Goal: Task Accomplishment & Management: Use online tool/utility

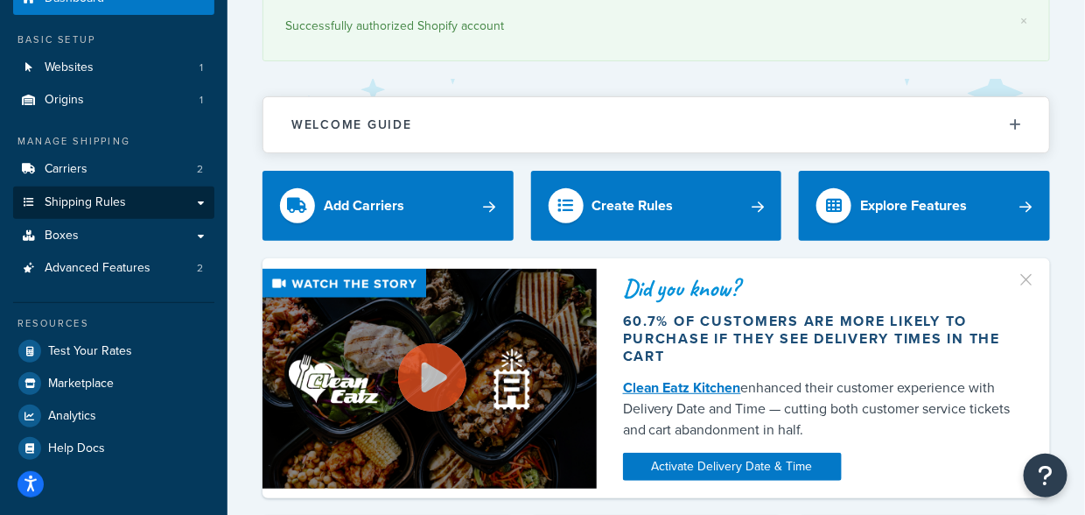
scroll to position [137, 0]
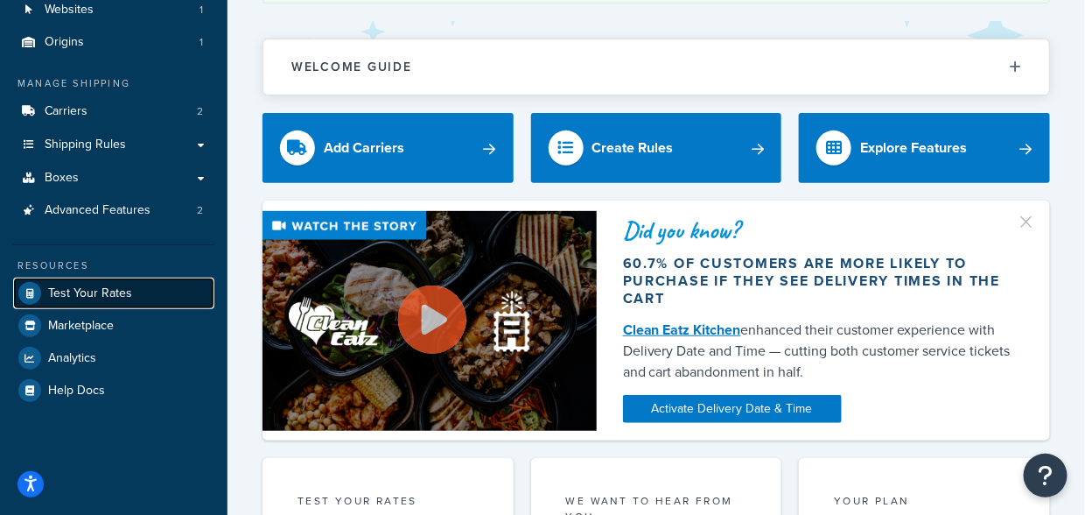
click at [127, 290] on span "Test Your Rates" at bounding box center [90, 293] width 84 height 15
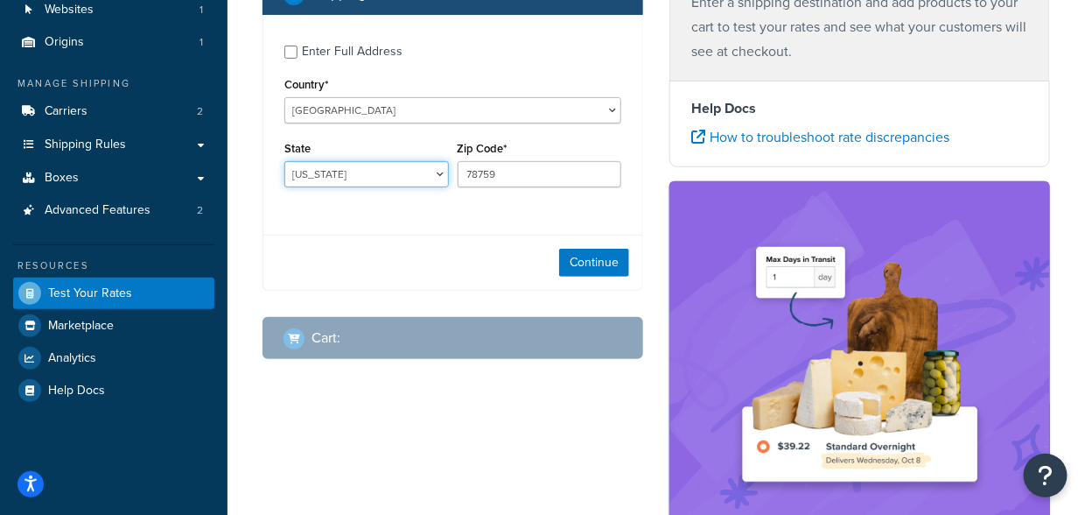
click at [315, 172] on select "[US_STATE] [US_STATE] [US_STATE] [US_STATE] [US_STATE] Armed Forces Americas Ar…" at bounding box center [366, 174] width 165 height 26
select select "IL"
click at [284, 161] on select "[US_STATE] [US_STATE] [US_STATE] [US_STATE] [US_STATE] Armed Forces Americas Ar…" at bounding box center [366, 174] width 165 height 26
paste input "60625"
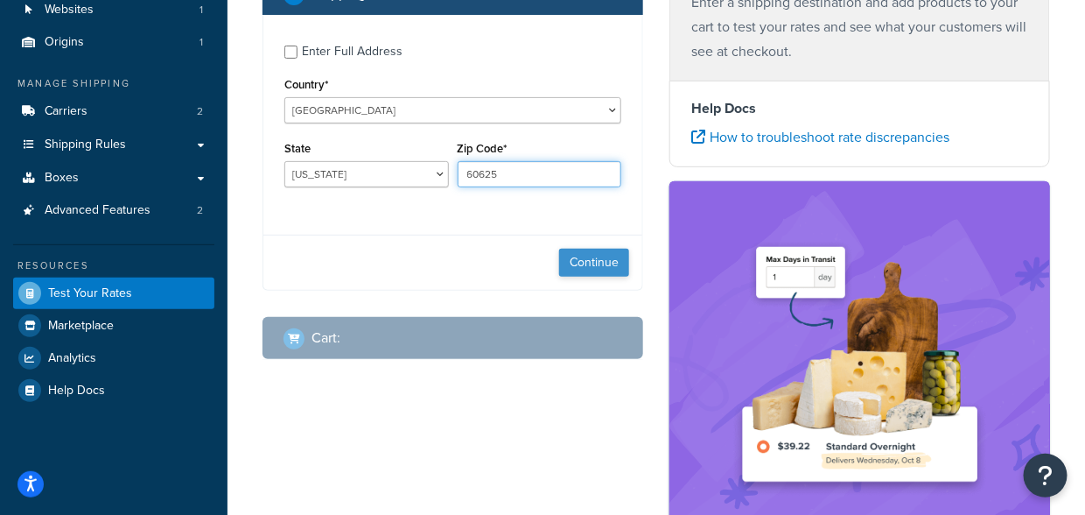
type input "60625"
click at [613, 256] on button "Continue" at bounding box center [594, 263] width 70 height 28
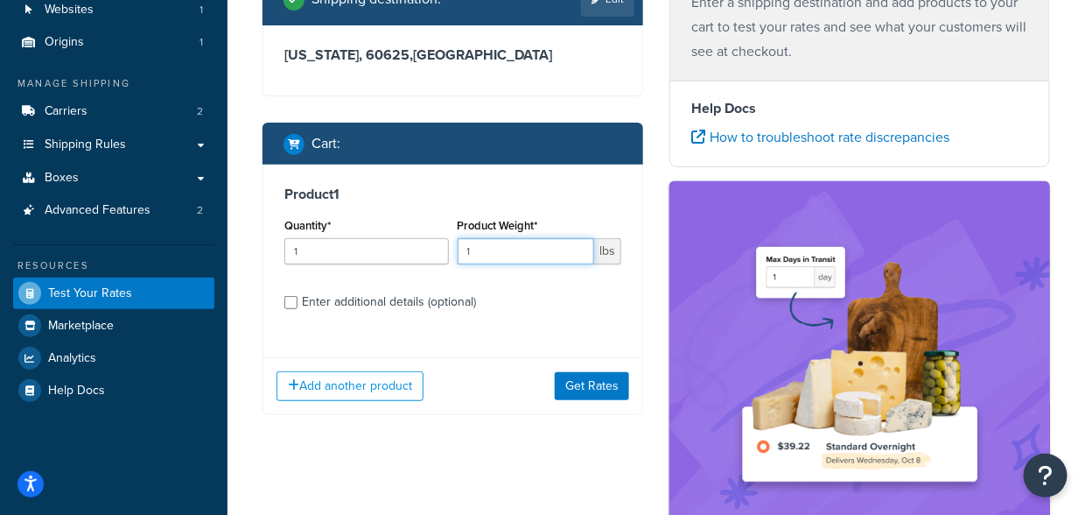
click at [497, 250] on input "1" at bounding box center [526, 251] width 137 height 26
click at [372, 249] on input "1" at bounding box center [366, 251] width 165 height 26
type input "100"
type input ".08"
click at [578, 392] on button "Get Rates" at bounding box center [592, 386] width 74 height 28
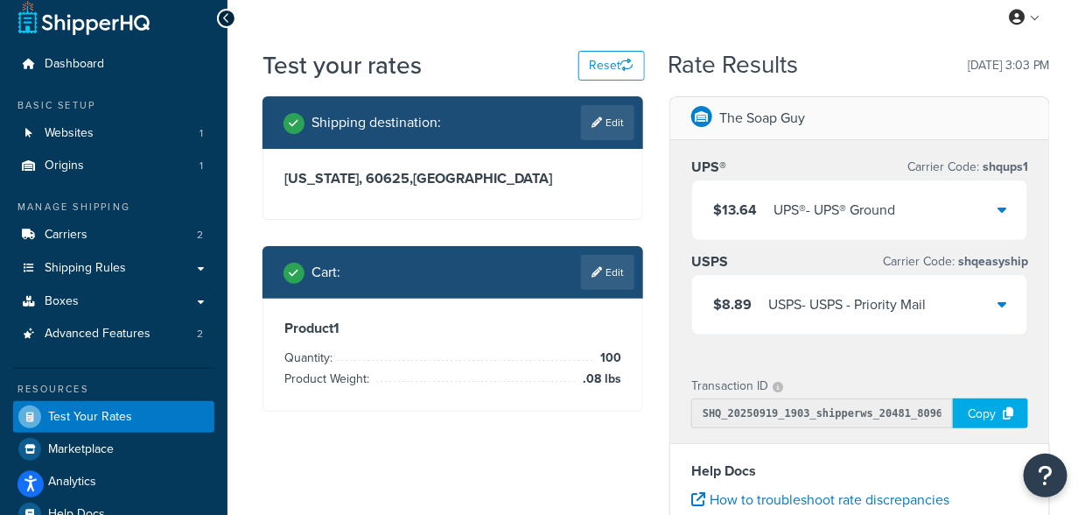
scroll to position [13, 0]
click at [773, 301] on div "USPS - USPS - Priority Mail" at bounding box center [848, 304] width 158 height 25
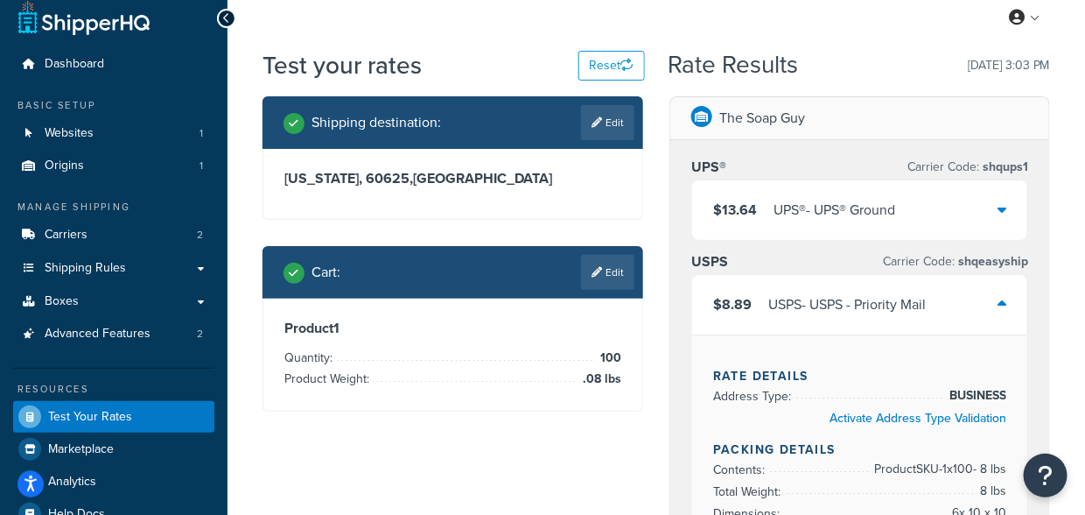
scroll to position [99, 0]
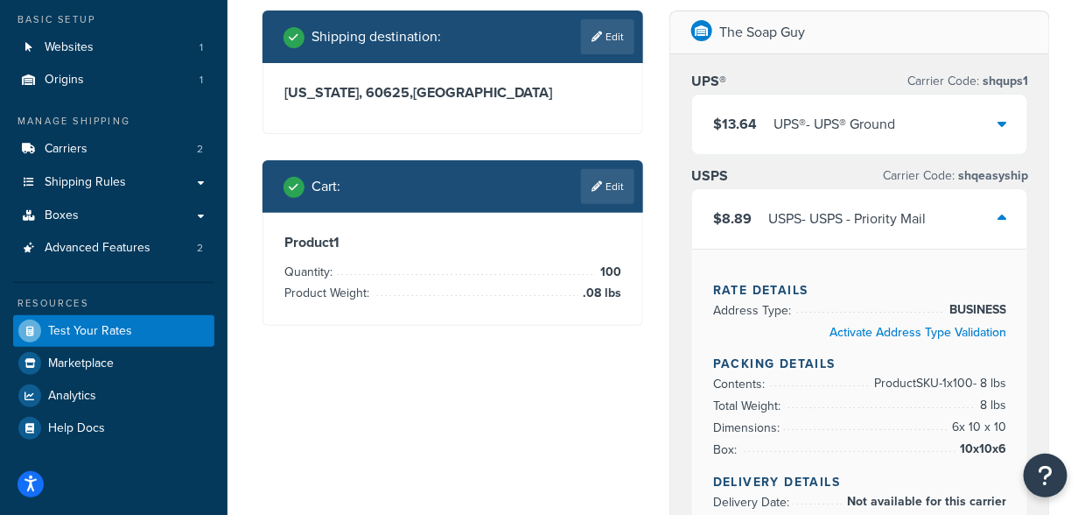
click at [879, 116] on div "UPS® - UPS® Ground" at bounding box center [835, 124] width 122 height 25
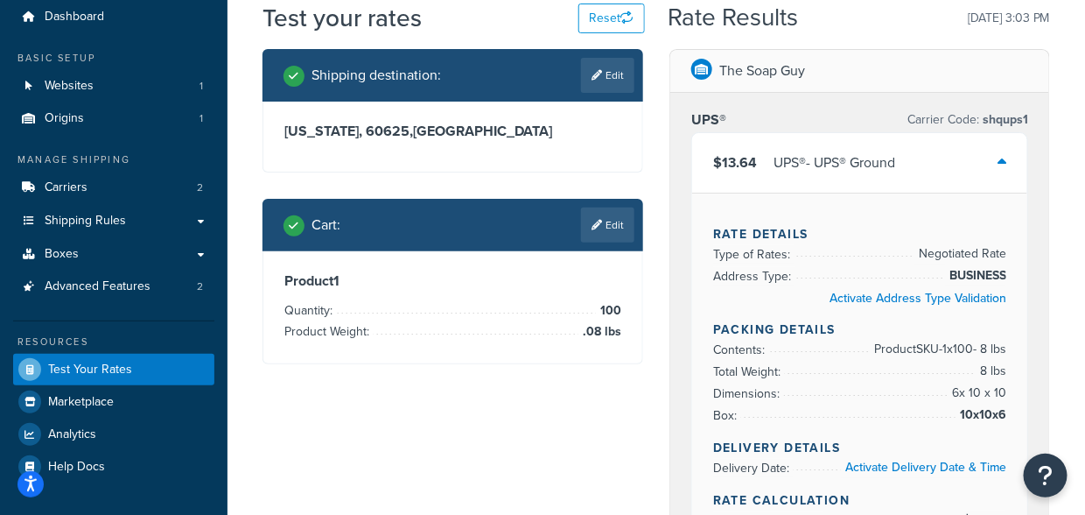
scroll to position [60, 0]
click at [895, 165] on div "UPS® - UPS® Ground" at bounding box center [835, 163] width 122 height 25
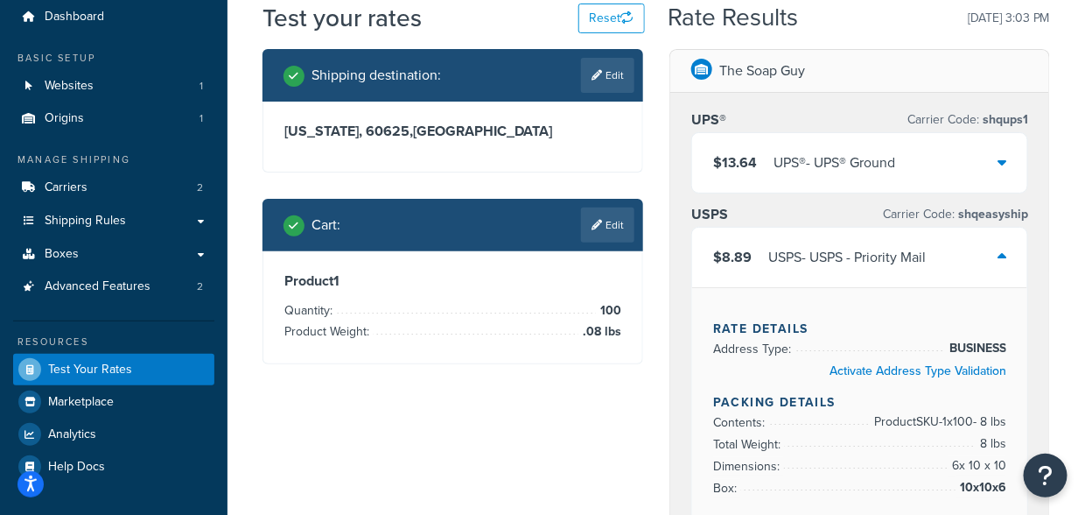
click at [911, 247] on div "USPS - USPS - Priority Mail" at bounding box center [848, 257] width 158 height 25
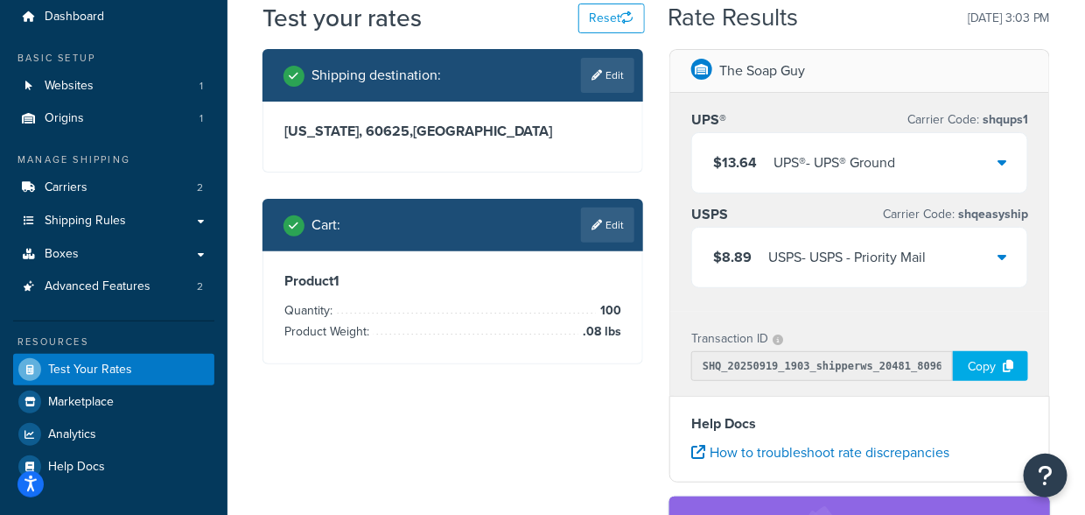
click at [977, 249] on div "$8.89 USPS - USPS - Priority Mail" at bounding box center [859, 258] width 335 height 60
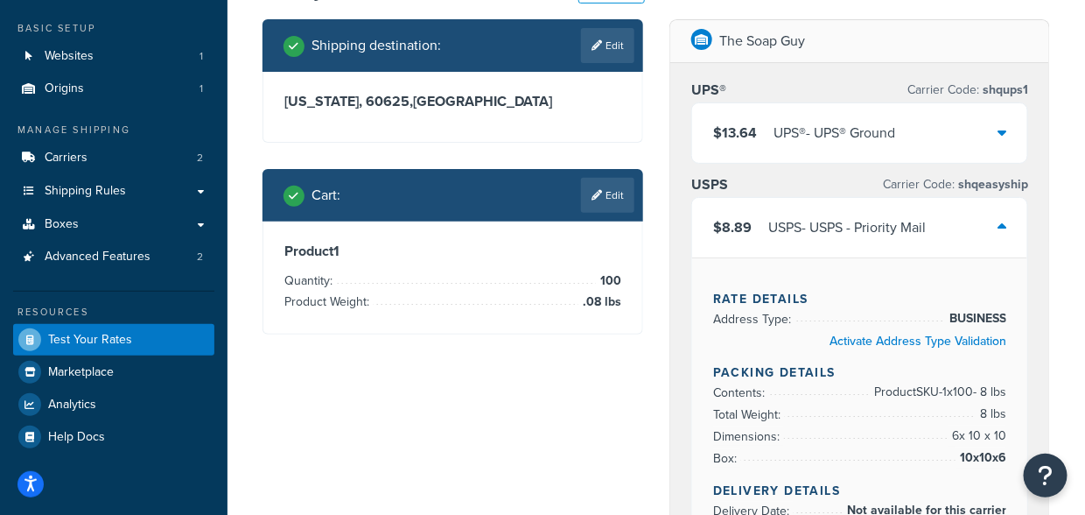
scroll to position [90, 0]
click at [929, 340] on link "Activate Address Type Validation" at bounding box center [918, 341] width 177 height 18
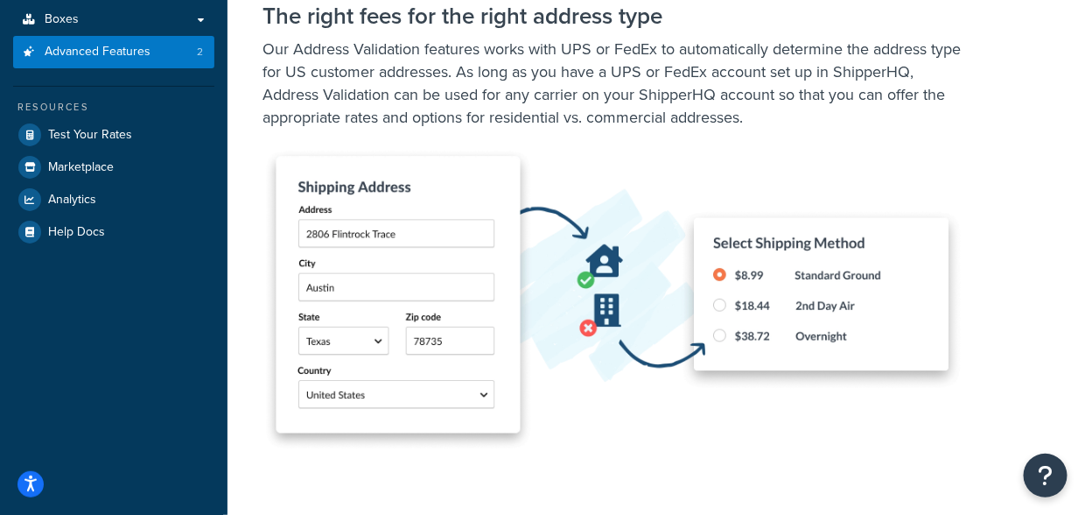
scroll to position [379, 0]
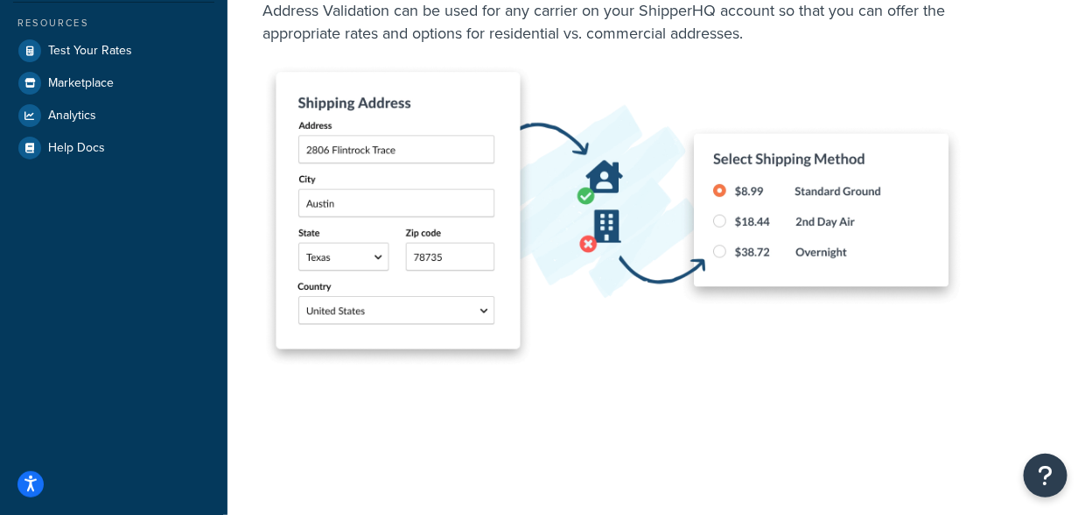
drag, startPoint x: 715, startPoint y: 257, endPoint x: 671, endPoint y: 232, distance: 51.4
click at [671, 229] on img at bounding box center [613, 216] width 700 height 299
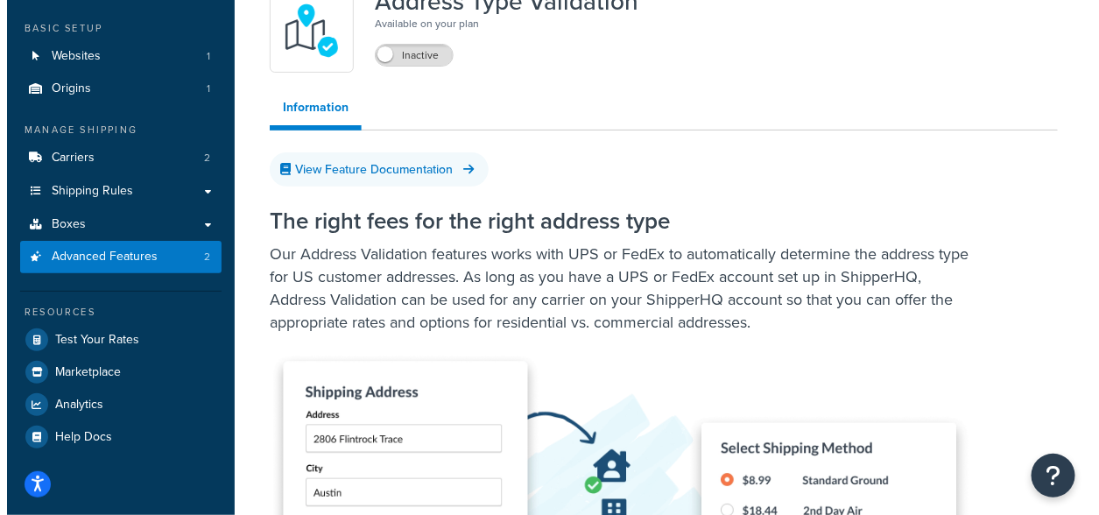
scroll to position [34, 0]
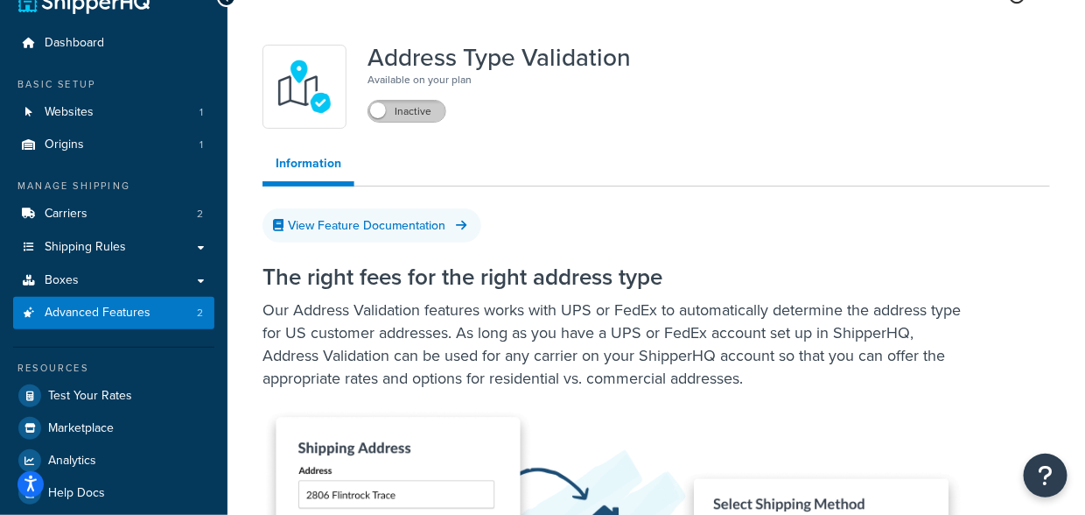
click at [406, 111] on label "Inactive" at bounding box center [407, 111] width 77 height 21
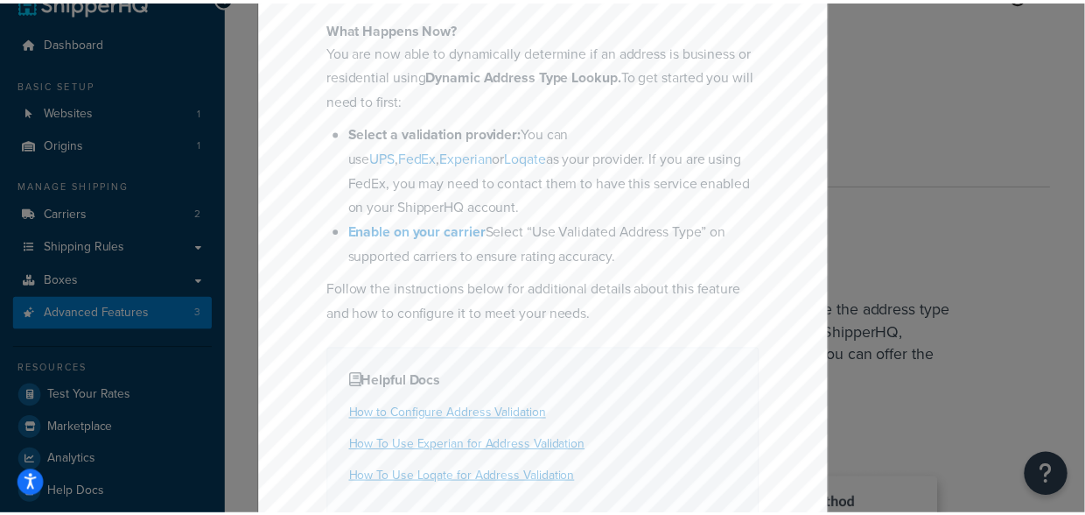
scroll to position [268, 0]
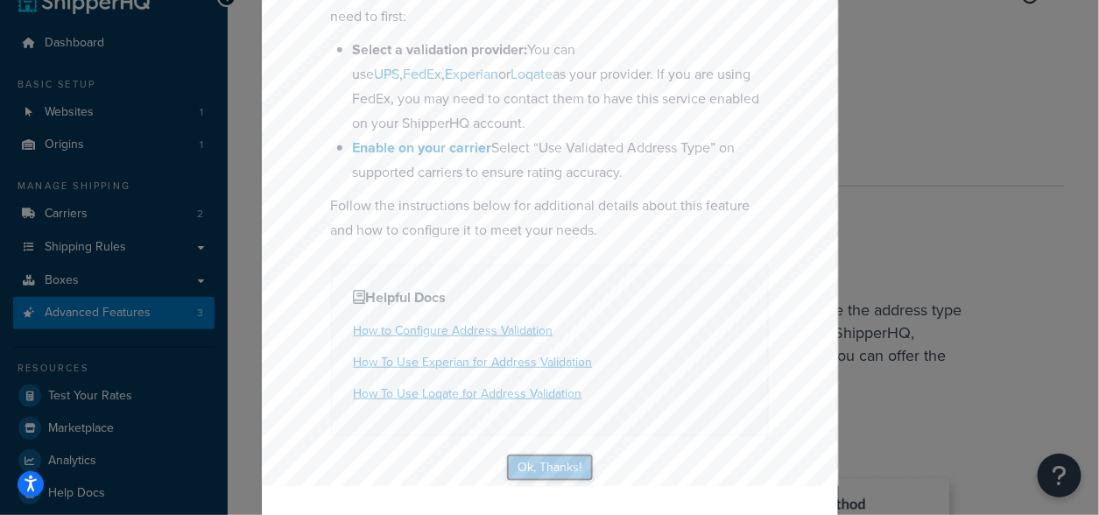
click at [549, 462] on button "Ok, Thanks!" at bounding box center [550, 467] width 88 height 28
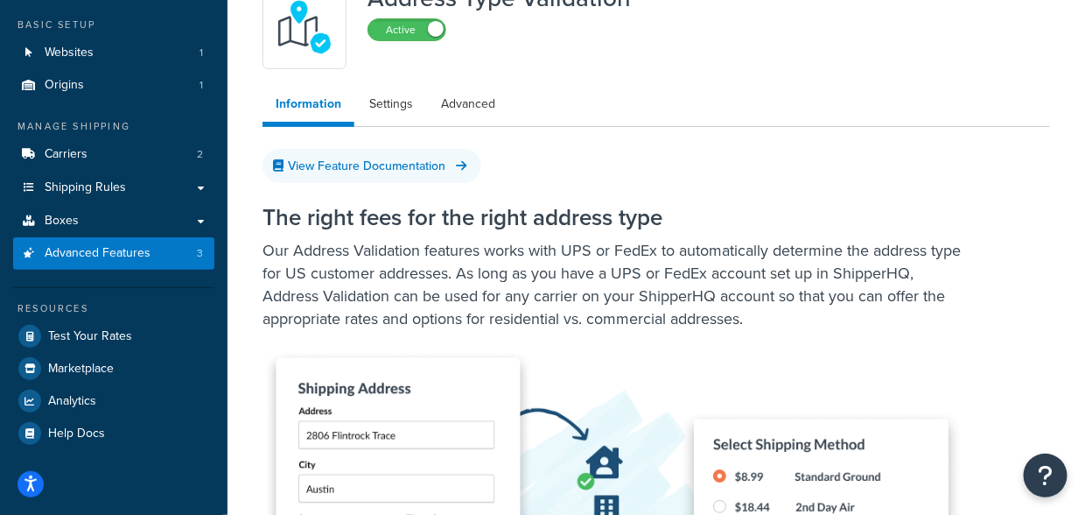
scroll to position [64, 0]
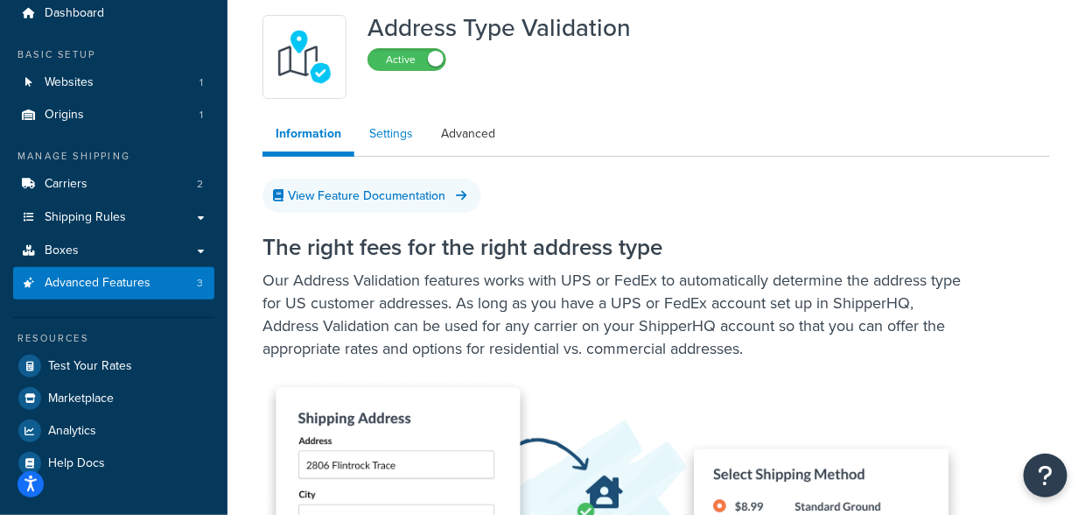
click at [392, 131] on link "Settings" at bounding box center [391, 133] width 70 height 35
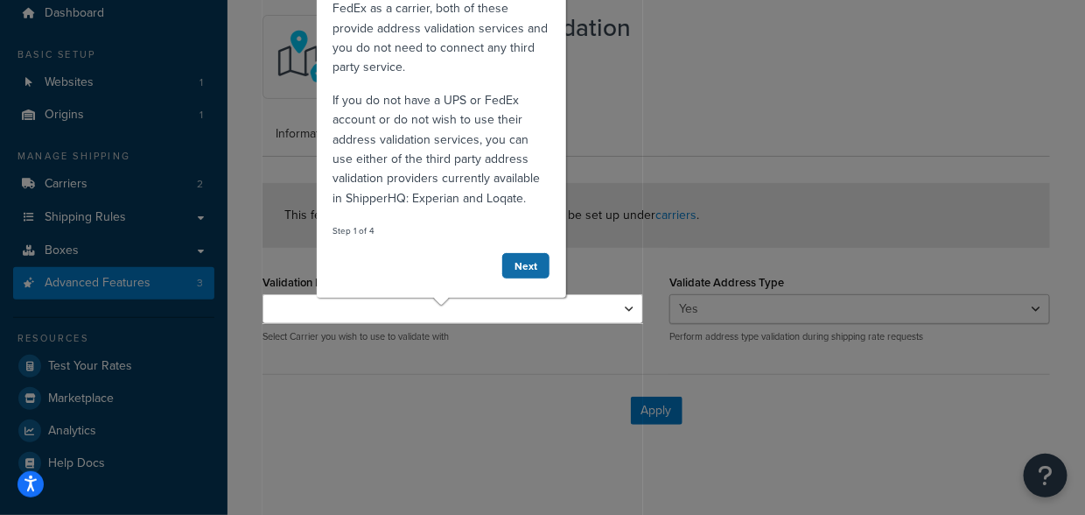
click at [522, 261] on link "Next" at bounding box center [525, 265] width 49 height 27
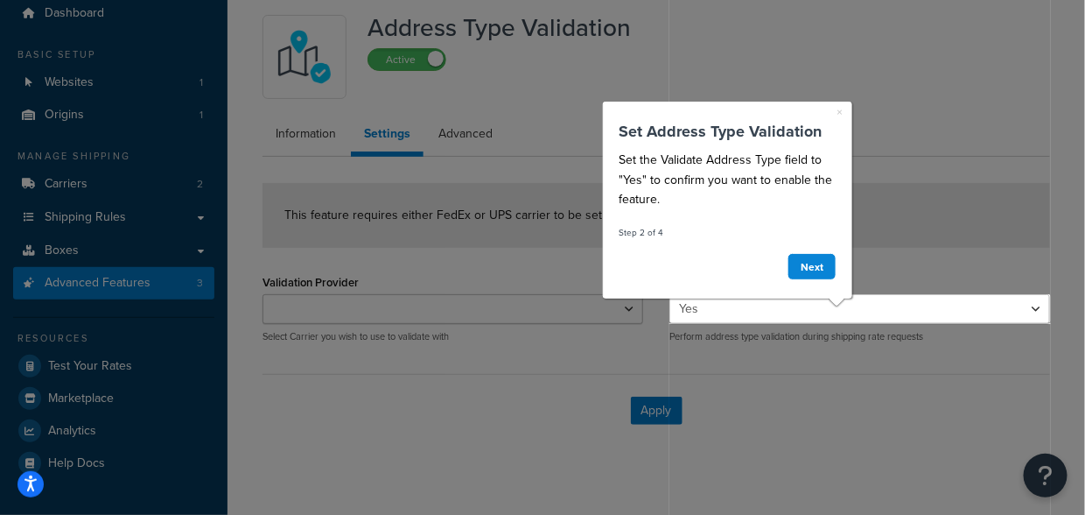
click at [533, 275] on div at bounding box center [335, 234] width 670 height 597
click at [818, 268] on link "Next" at bounding box center [811, 265] width 49 height 27
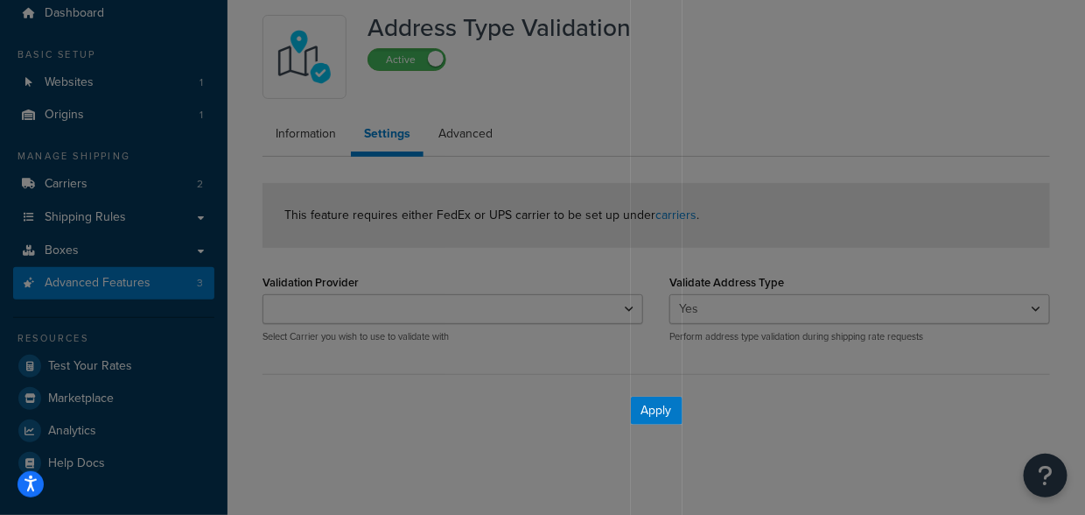
click at [518, 293] on div at bounding box center [315, 234] width 631 height 597
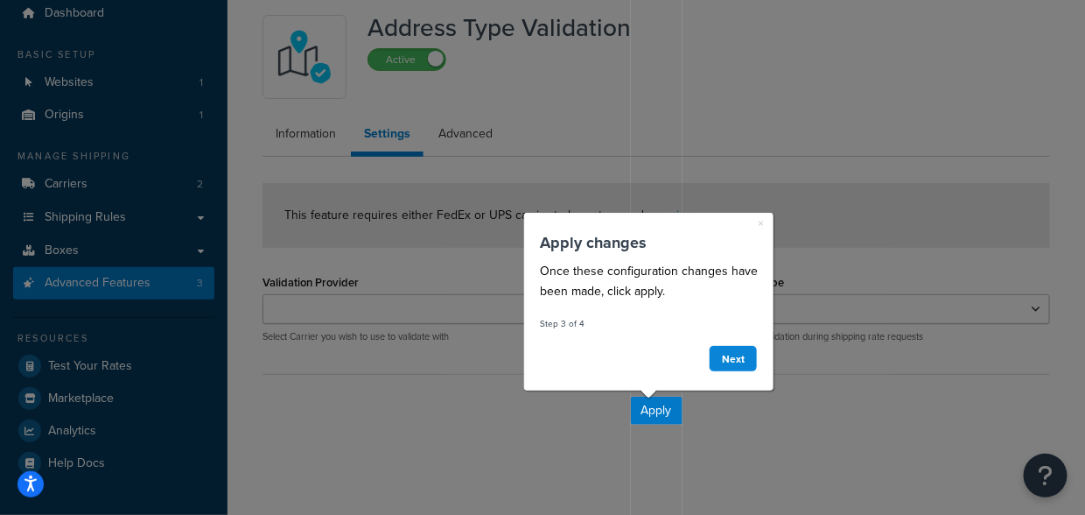
click at [766, 228] on div "× Apply changes Once these configuration changes have been made, click apply. S…" at bounding box center [647, 302] width 249 height 178
click at [764, 226] on div "× Apply changes Once these configuration changes have been made, click apply. S…" at bounding box center [647, 302] width 249 height 178
click at [763, 224] on div "× Apply changes Once these configuration changes have been made, click apply. S…" at bounding box center [647, 302] width 249 height 178
click at [759, 225] on link "×" at bounding box center [760, 223] width 6 height 18
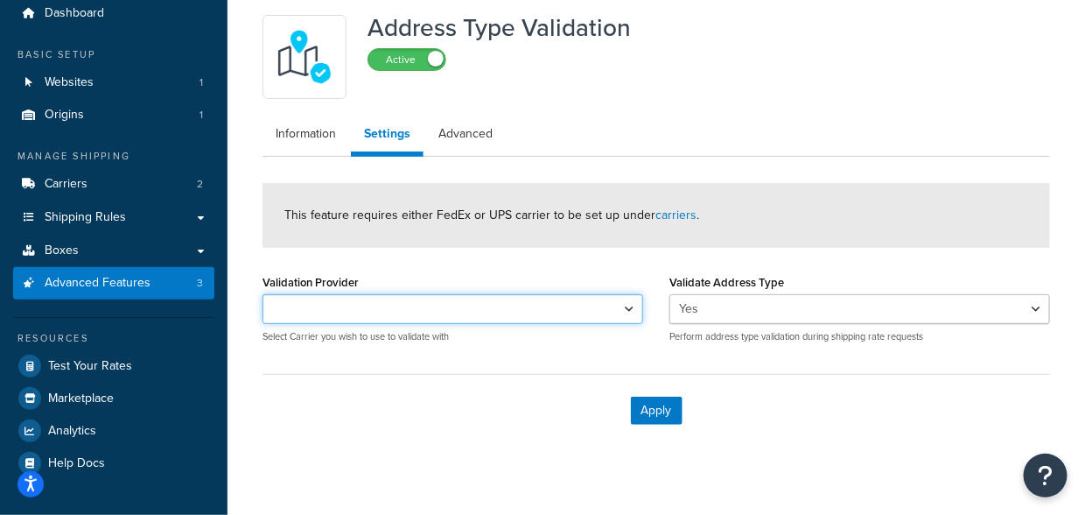
click at [572, 310] on select "UPS®" at bounding box center [453, 309] width 381 height 30
select select "158306"
click at [263, 294] on select "UPS®" at bounding box center [453, 309] width 381 height 30
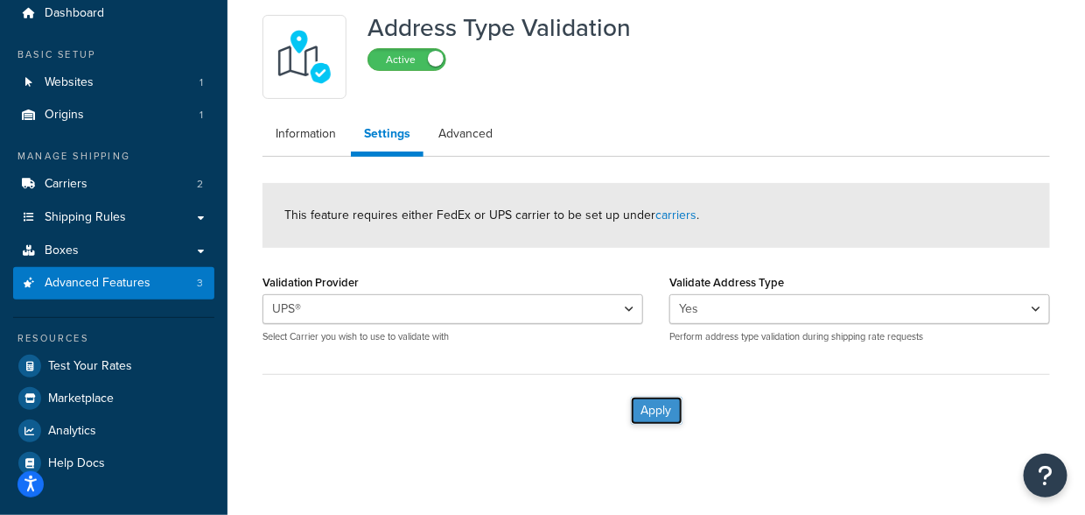
click at [653, 408] on button "Apply" at bounding box center [657, 411] width 52 height 28
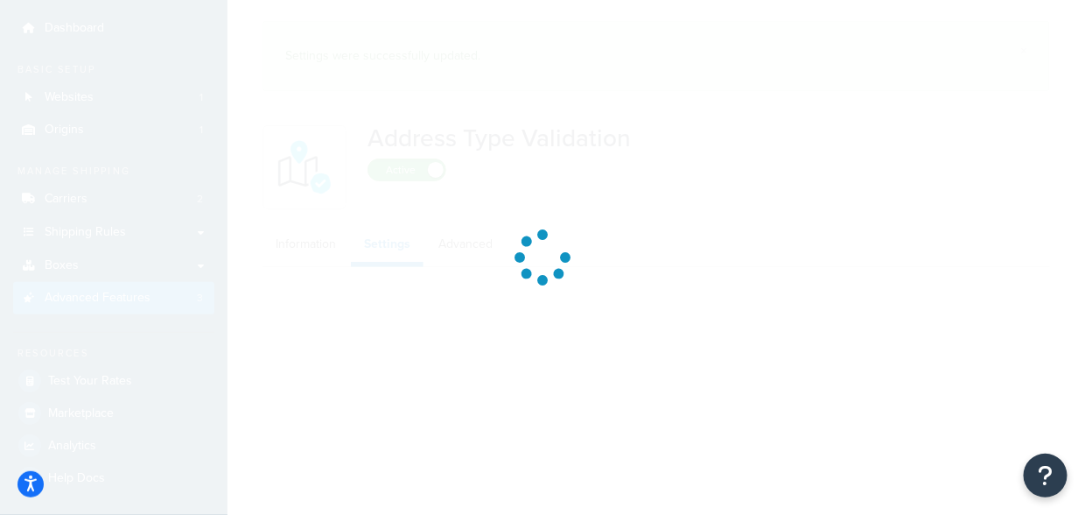
scroll to position [64, 0]
select select "158306"
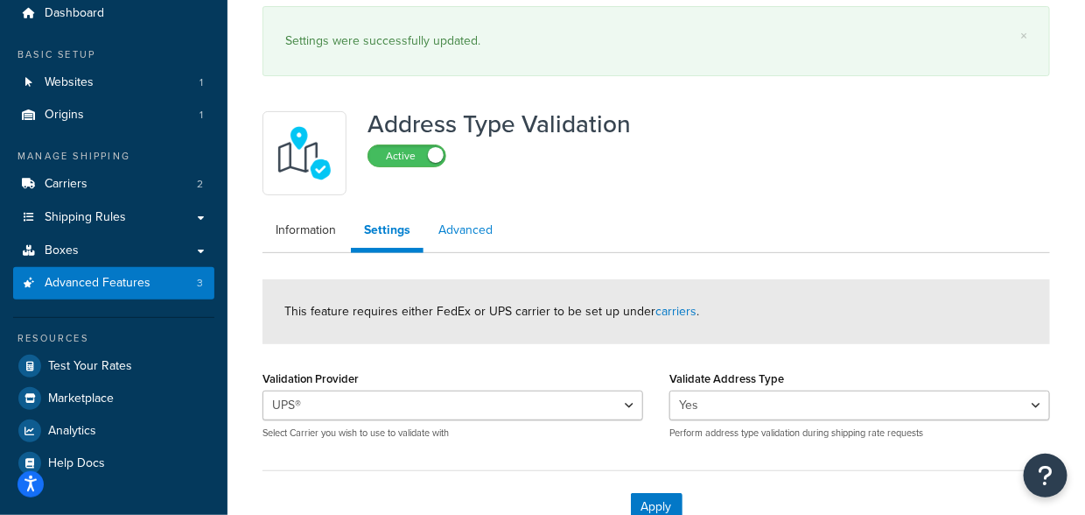
click at [464, 226] on link "Advanced" at bounding box center [465, 230] width 81 height 35
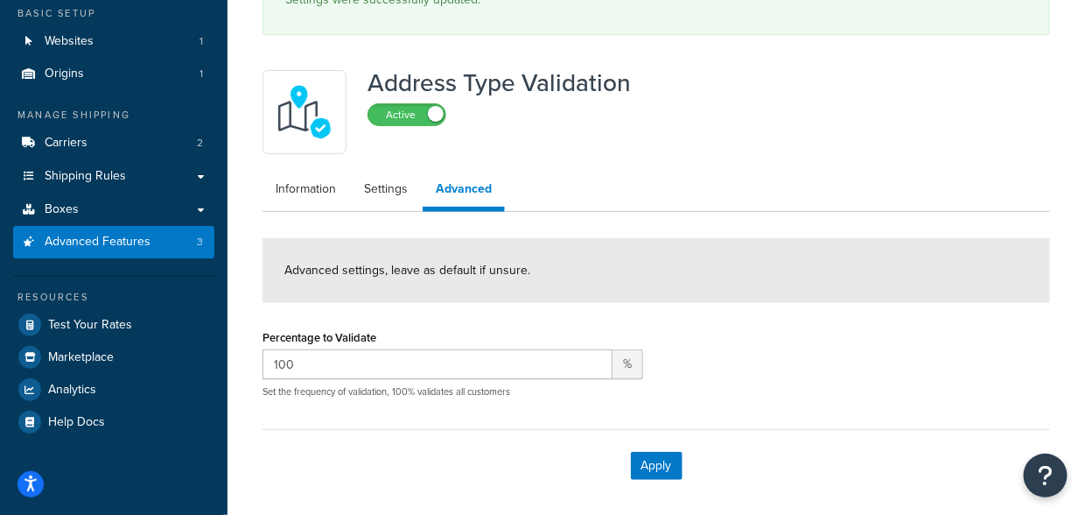
scroll to position [107, 0]
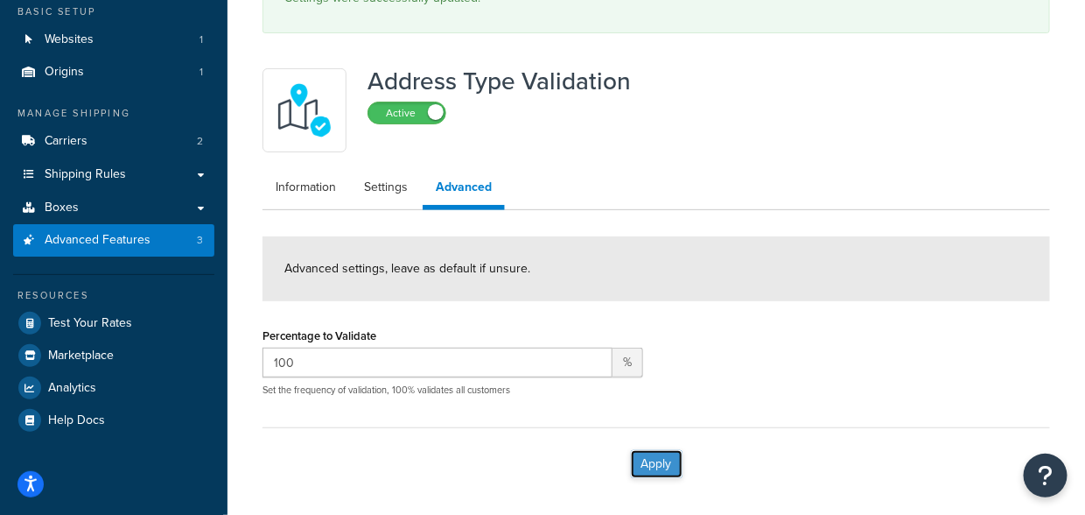
click at [656, 462] on button "Apply" at bounding box center [657, 464] width 52 height 28
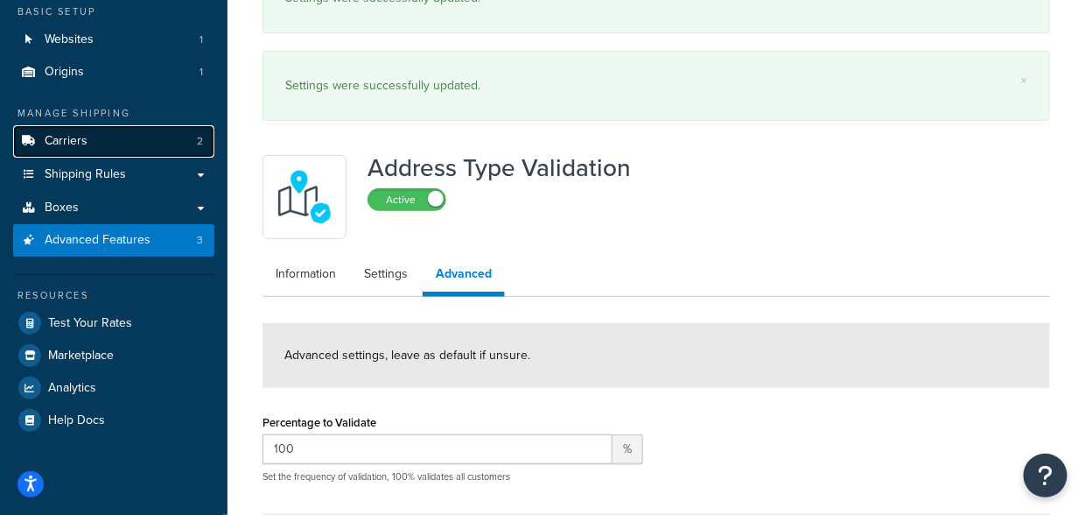
click at [107, 143] on link "Carriers 2" at bounding box center [113, 141] width 201 height 32
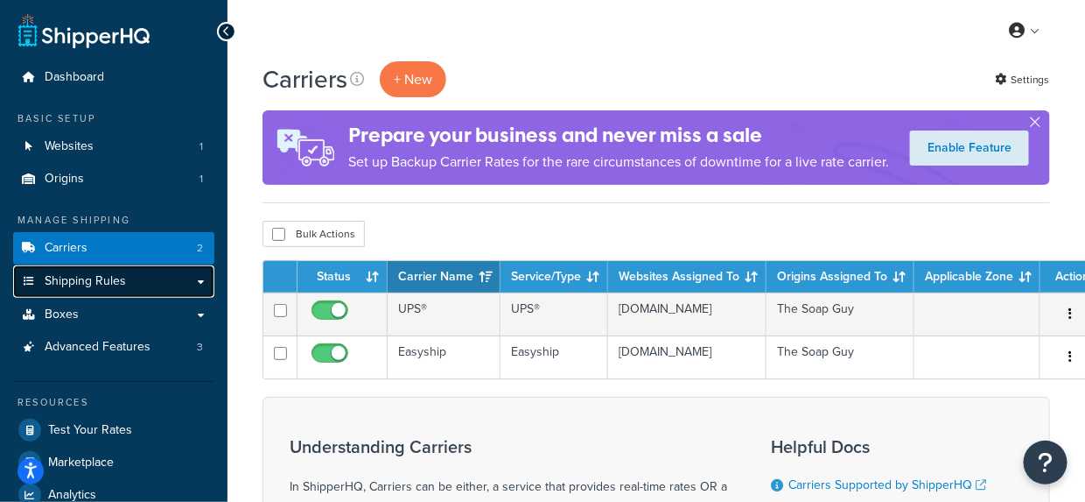
click at [140, 278] on link "Shipping Rules" at bounding box center [113, 281] width 201 height 32
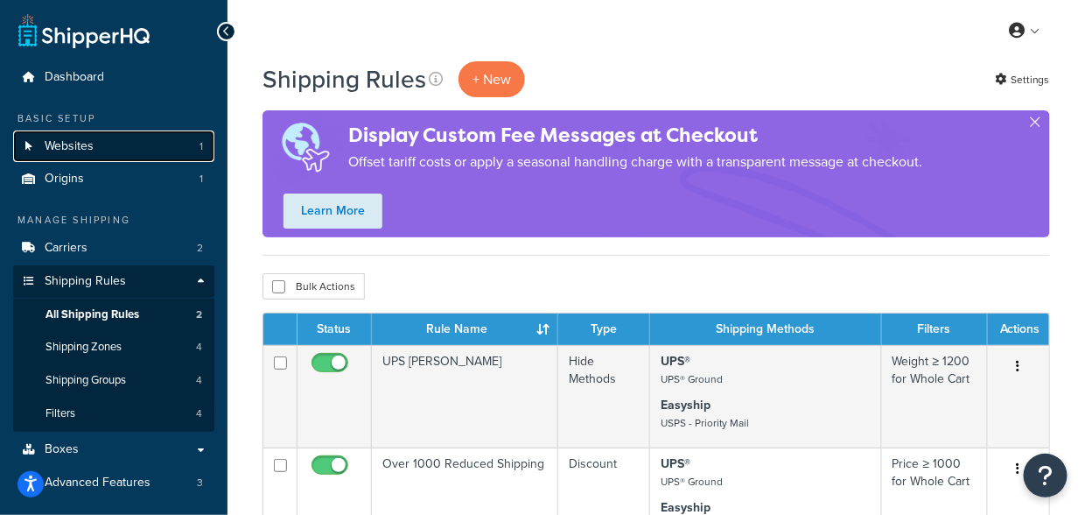
click at [105, 139] on link "Websites 1" at bounding box center [113, 146] width 201 height 32
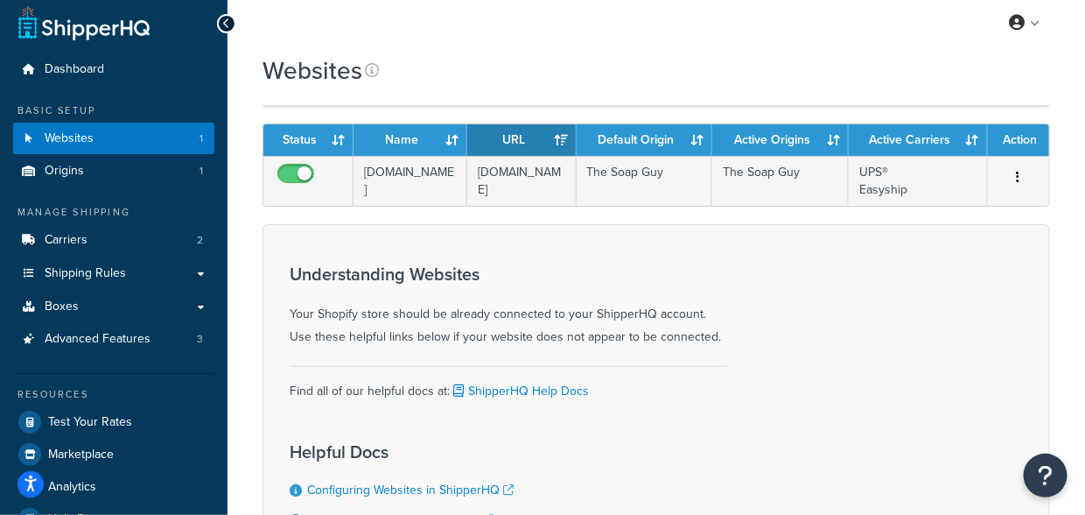
scroll to position [4, 0]
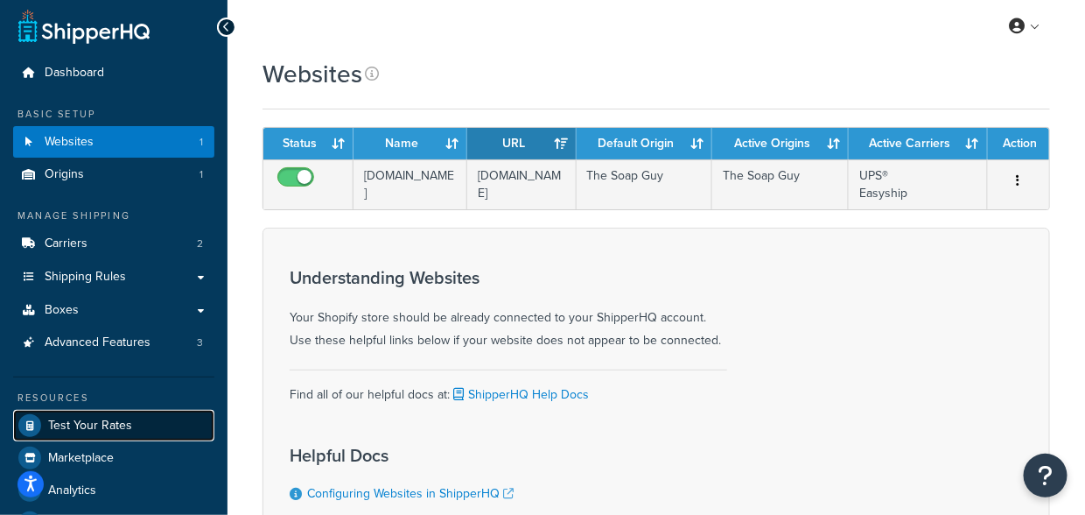
click at [109, 425] on span "Test Your Rates" at bounding box center [90, 425] width 84 height 15
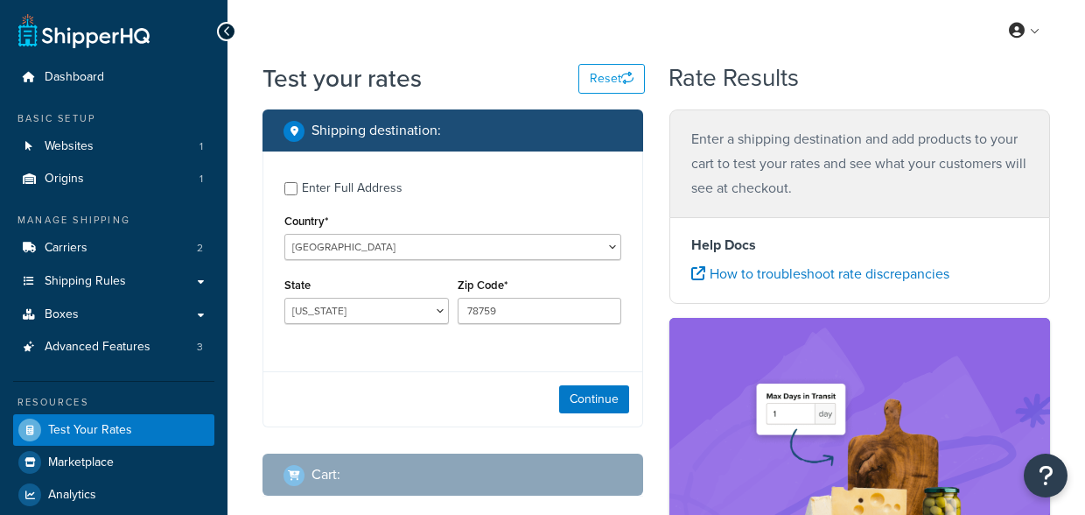
select select "[GEOGRAPHIC_DATA]"
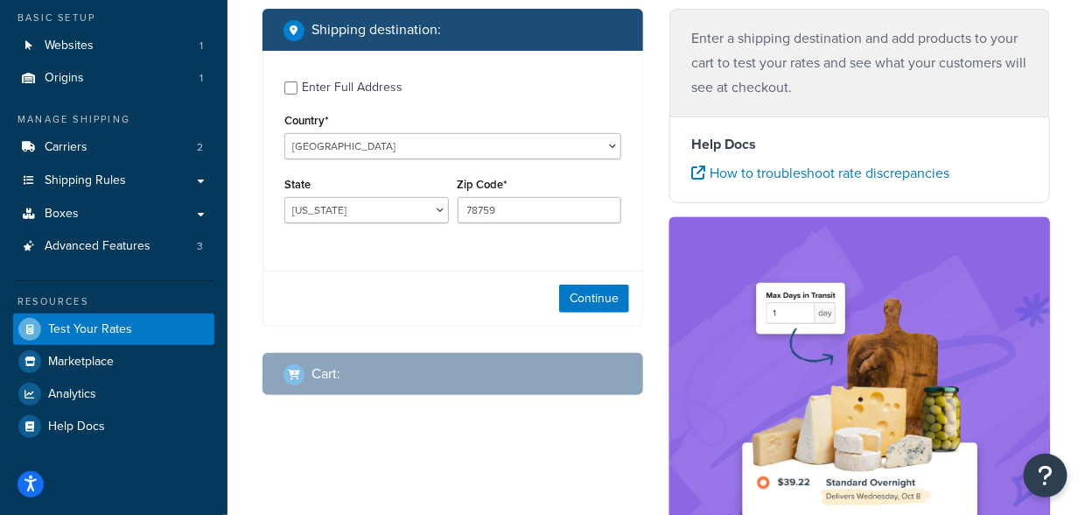
scroll to position [105, 0]
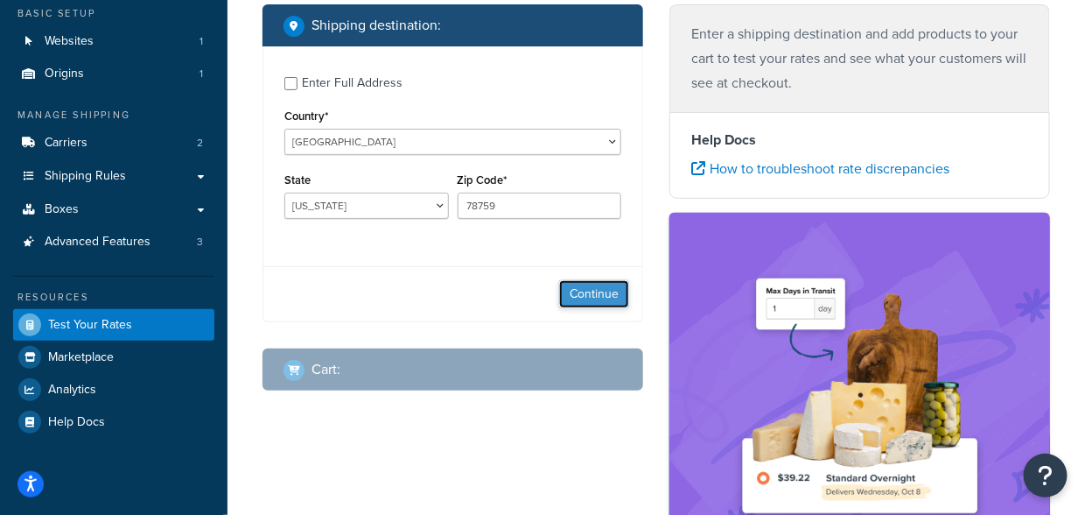
click at [569, 288] on button "Continue" at bounding box center [594, 294] width 70 height 28
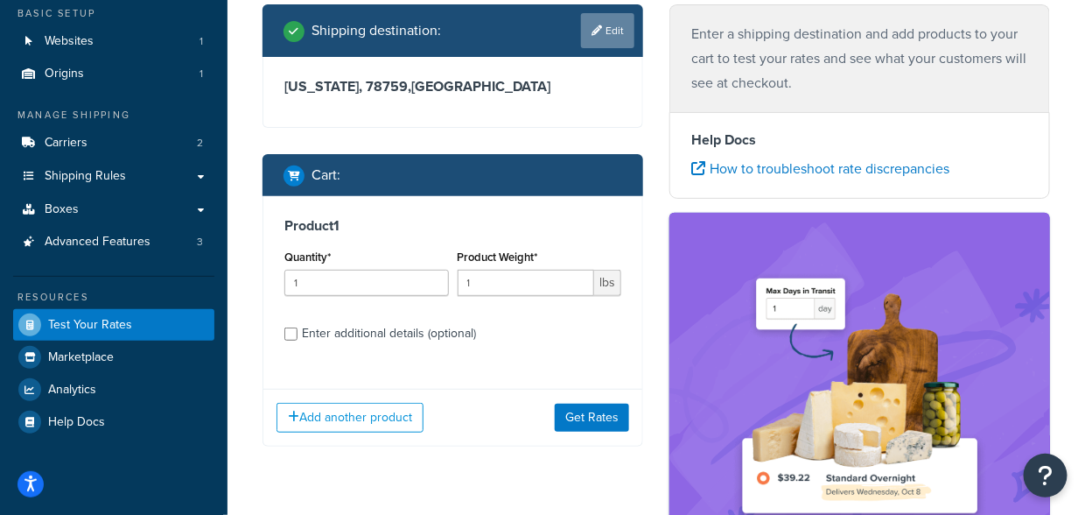
click at [598, 23] on link "Edit" at bounding box center [607, 30] width 53 height 35
select select "[GEOGRAPHIC_DATA]"
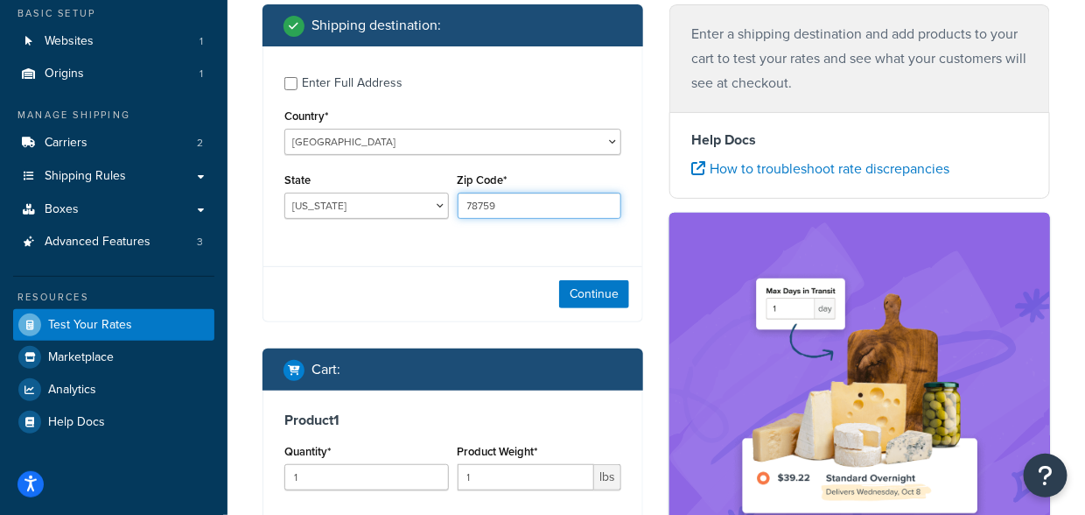
click at [544, 198] on input "78759" at bounding box center [540, 206] width 165 height 26
paste input "60625"
type input "60625"
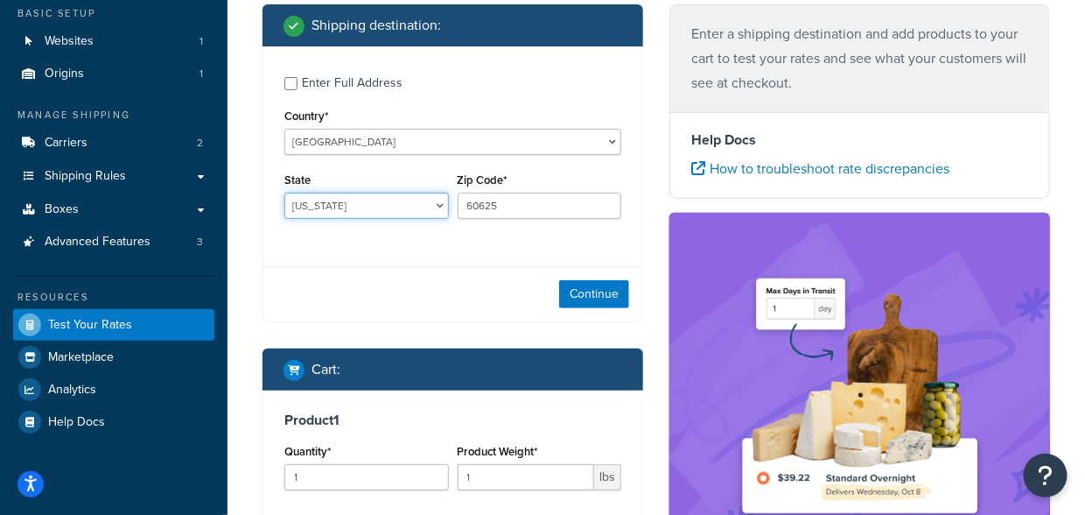
click at [343, 209] on select "Alabama Alaska American Samoa Arizona Arkansas Armed Forces Americas Armed Forc…" at bounding box center [366, 206] width 165 height 26
select select "IL"
click at [284, 193] on select "Alabama Alaska American Samoa Arizona Arkansas Armed Forces Americas Armed Forc…" at bounding box center [366, 206] width 165 height 26
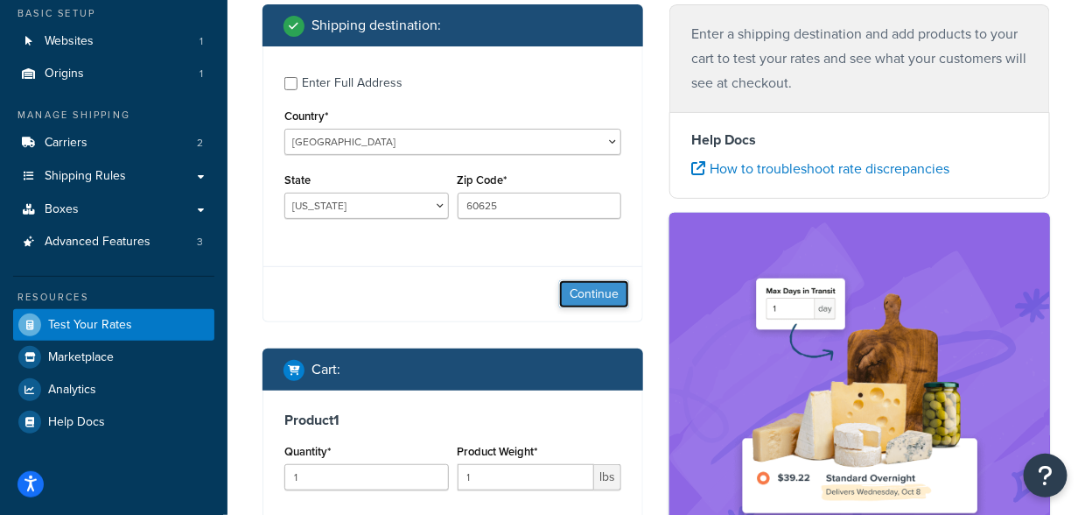
click at [593, 284] on button "Continue" at bounding box center [594, 294] width 70 height 28
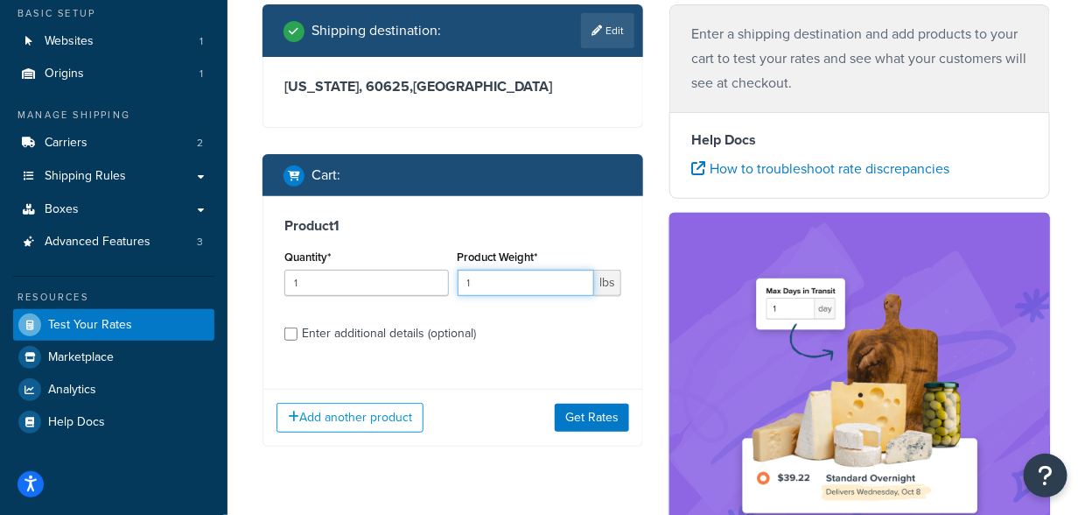
click at [515, 287] on input "1" at bounding box center [526, 283] width 137 height 26
type input "0.08"
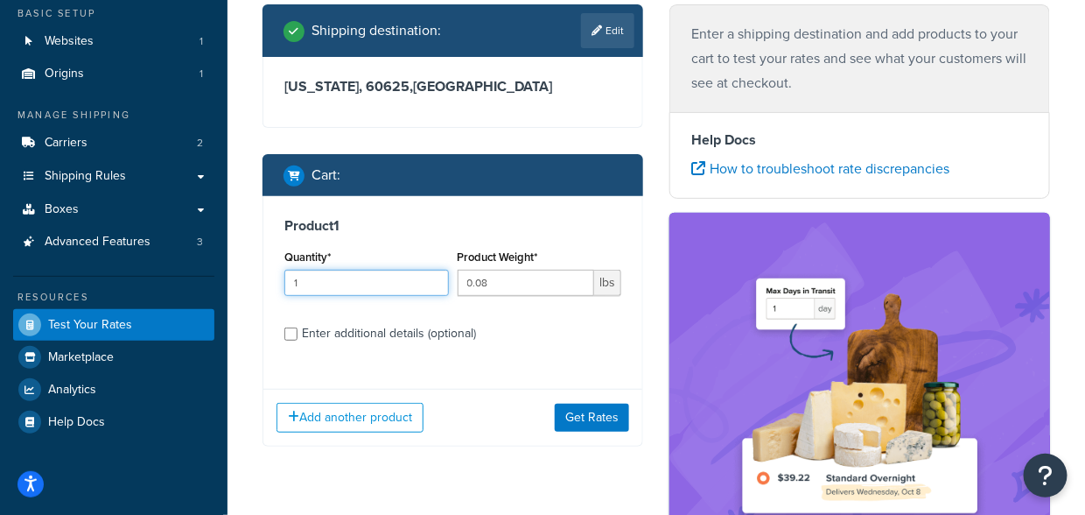
click at [372, 290] on input "1" at bounding box center [366, 283] width 165 height 26
type input "100"
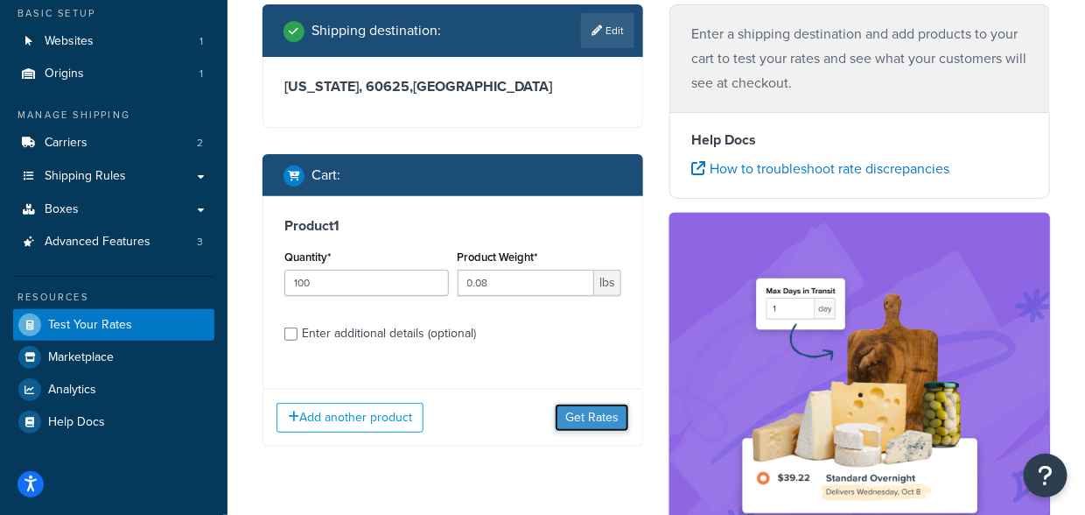
click at [602, 414] on button "Get Rates" at bounding box center [592, 418] width 74 height 28
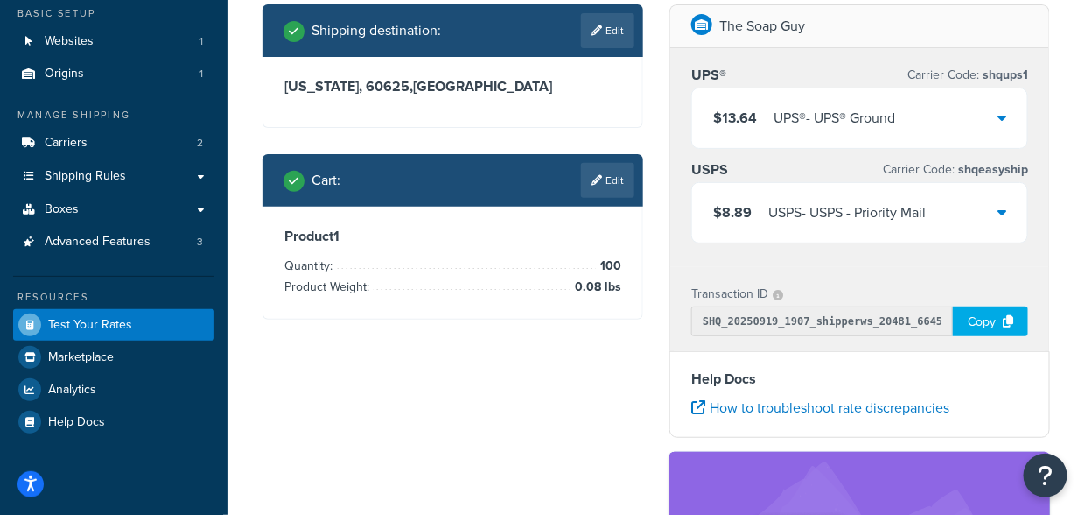
click at [898, 204] on div "USPS - USPS - Priority Mail" at bounding box center [848, 212] width 158 height 25
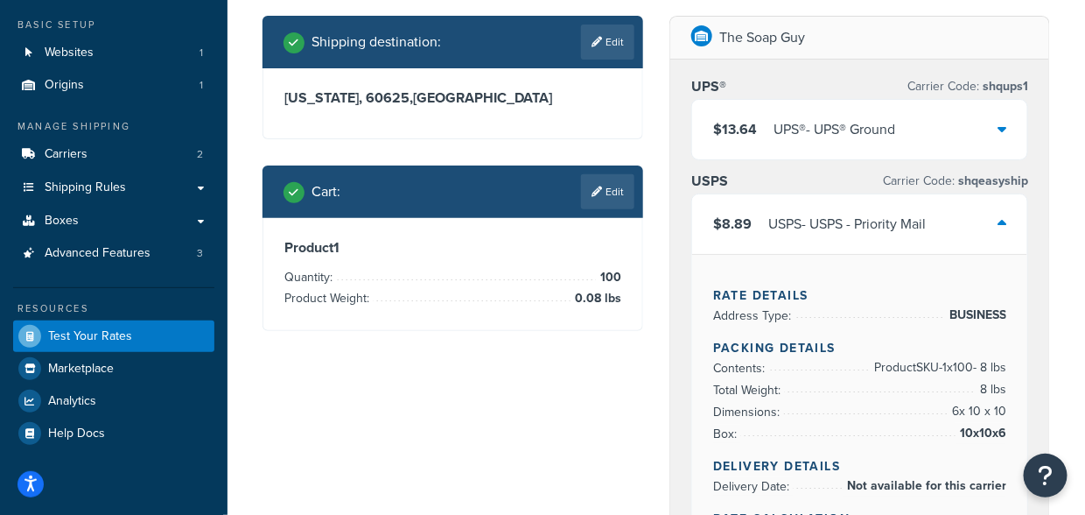
scroll to position [79, 0]
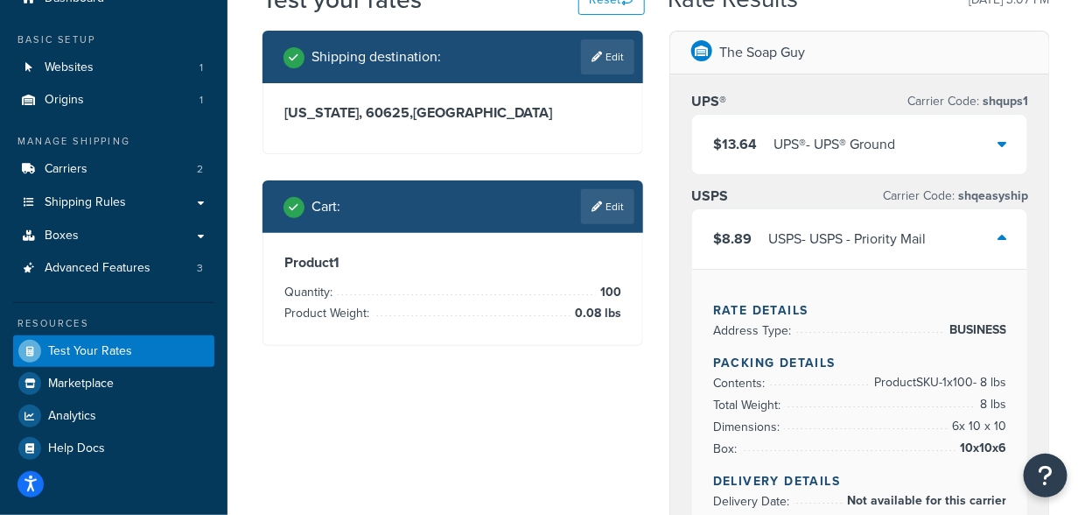
click at [889, 142] on div "UPS® - UPS® Ground" at bounding box center [835, 144] width 122 height 25
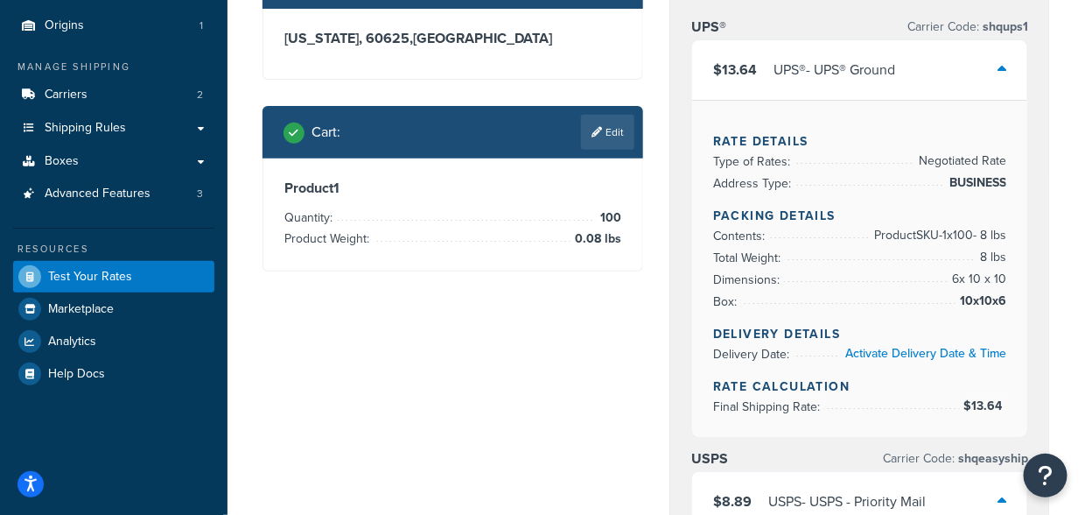
scroll to position [153, 0]
click at [629, 206] on div "Product 1 Quantity: 100 Product Weight: 0.08 lbs" at bounding box center [452, 214] width 379 height 112
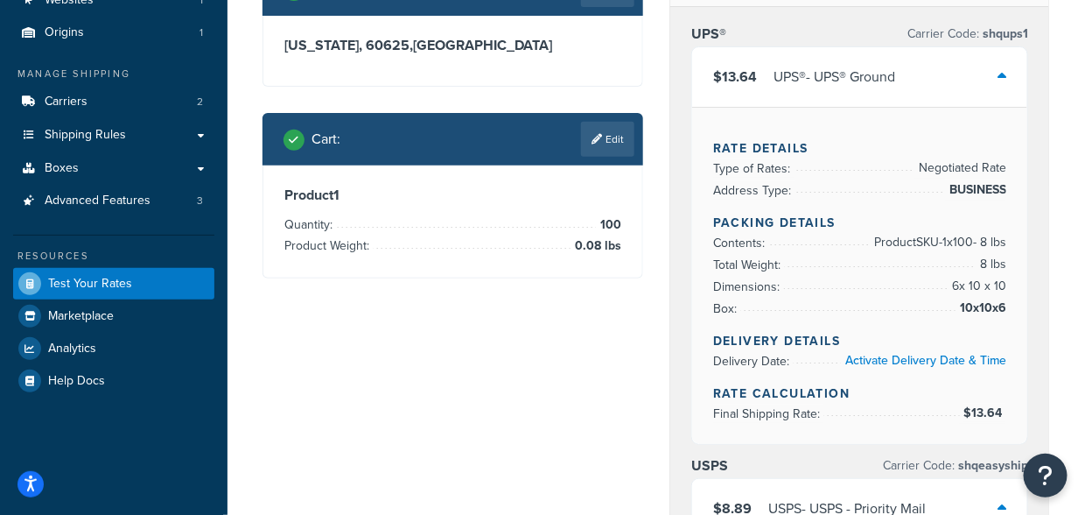
scroll to position [148, 0]
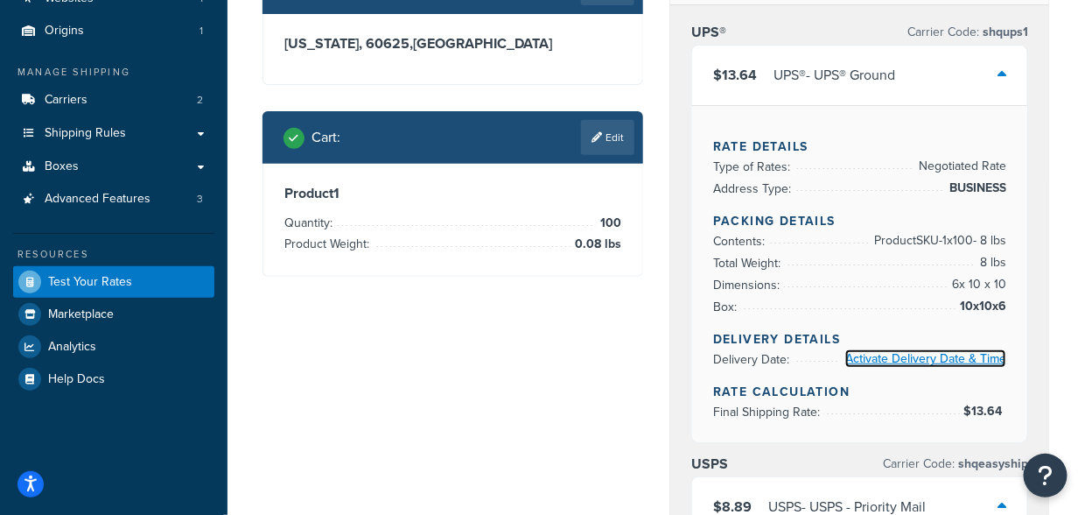
click at [906, 352] on link "Activate Delivery Date & Time" at bounding box center [926, 358] width 161 height 18
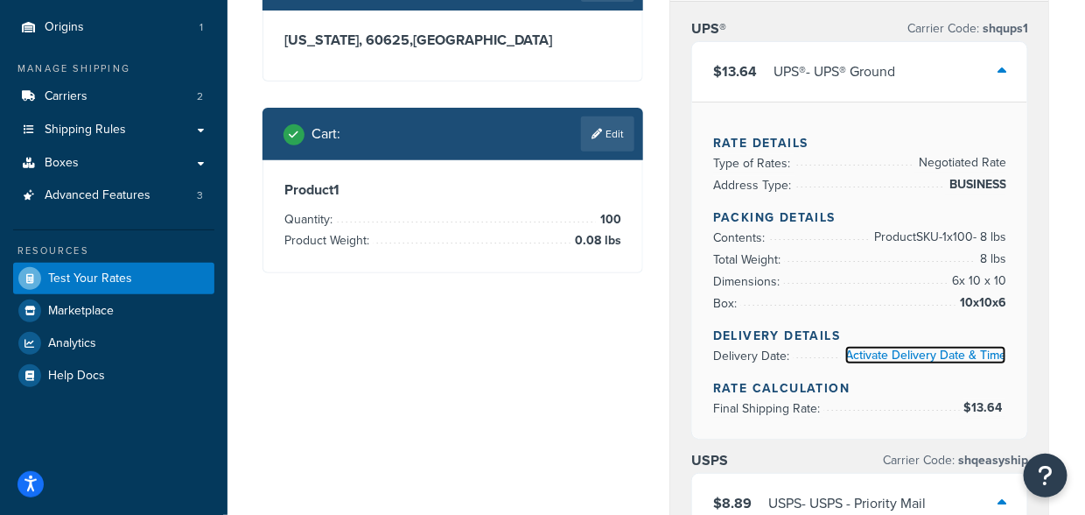
scroll to position [150, 0]
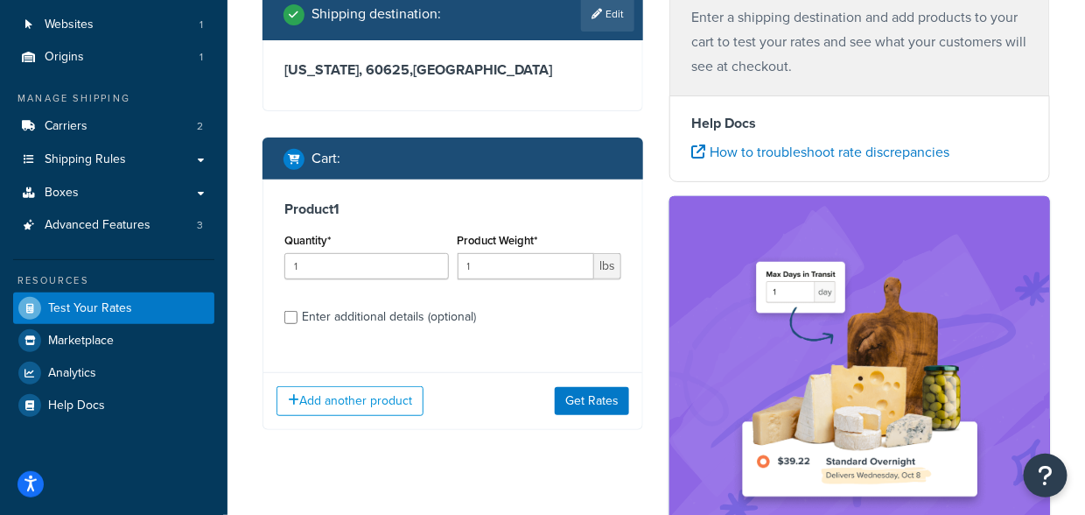
scroll to position [122, 0]
click at [289, 315] on input "Enter additional details (optional)" at bounding box center [290, 317] width 13 height 13
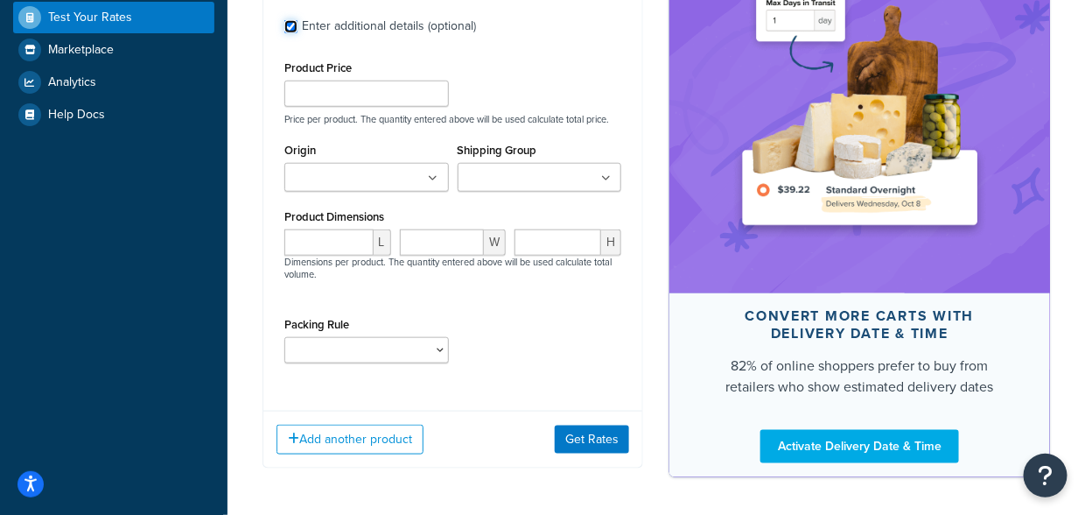
scroll to position [411, 0]
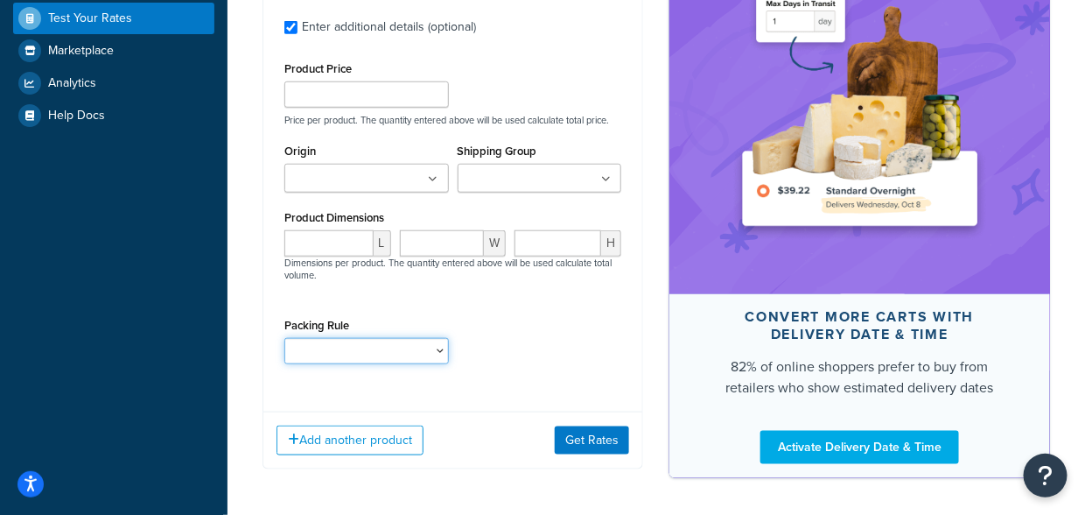
click at [396, 346] on select "Packing Rule" at bounding box center [366, 351] width 165 height 26
click at [529, 172] on input "Shipping Group" at bounding box center [540, 179] width 155 height 19
click at [498, 139] on div "Shipping Group Large Medium Small" at bounding box center [540, 165] width 165 height 53
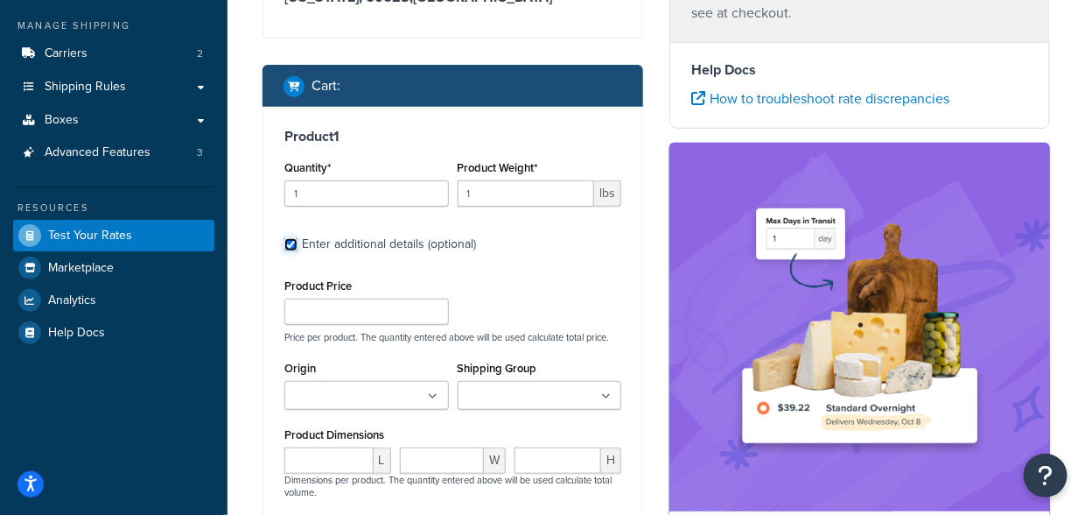
click at [294, 247] on input "Enter additional details (optional)" at bounding box center [290, 244] width 13 height 13
checkbox input "false"
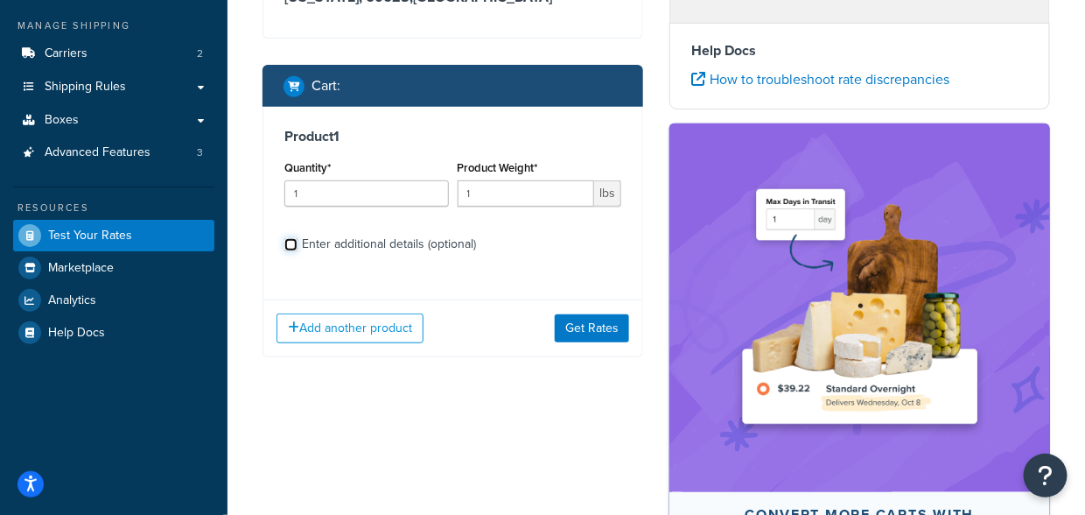
scroll to position [32, 0]
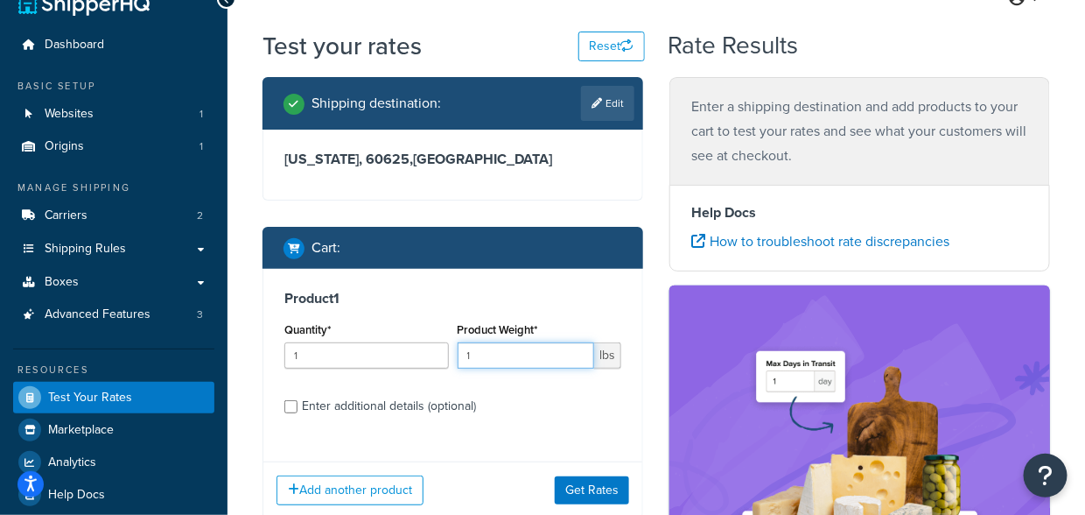
click at [484, 353] on input "1" at bounding box center [526, 355] width 137 height 26
type input "0.08"
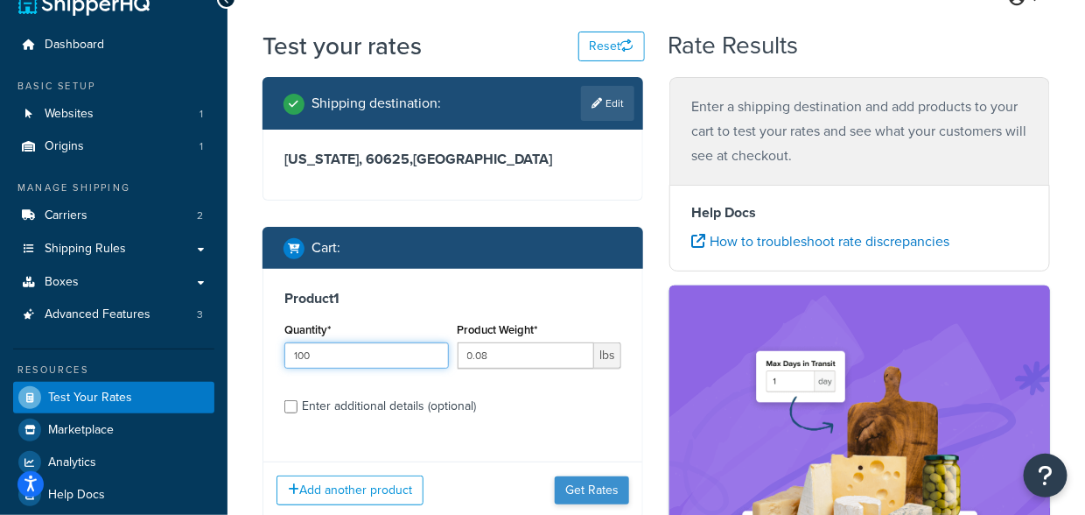
type input "100"
click at [600, 484] on button "Get Rates" at bounding box center [592, 490] width 74 height 28
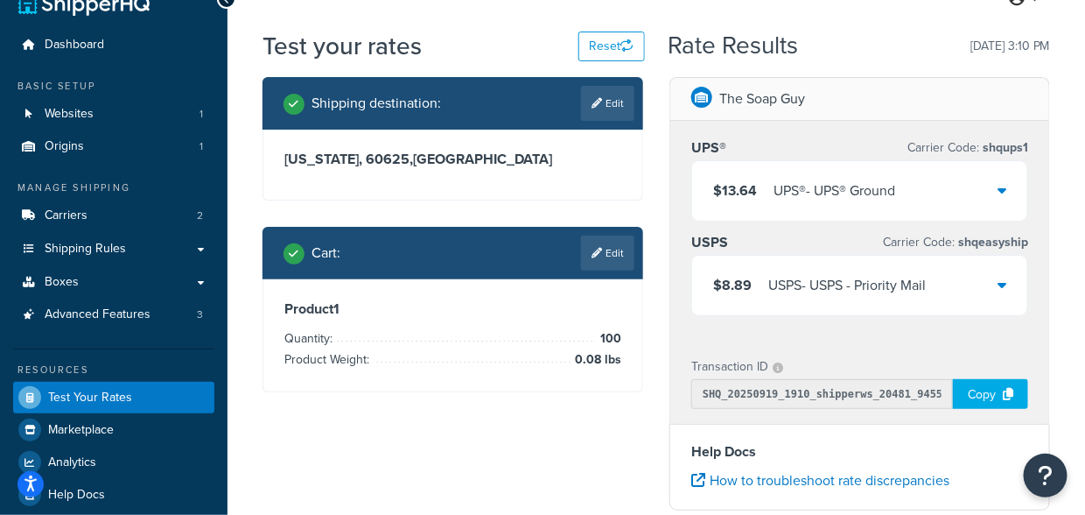
click at [871, 275] on div "USPS - USPS - Priority Mail" at bounding box center [848, 285] width 158 height 25
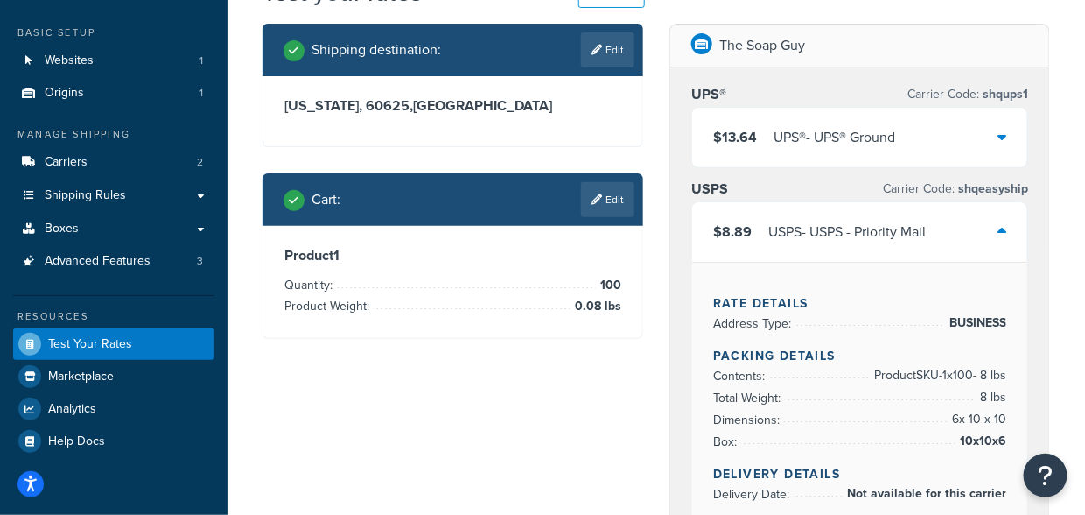
scroll to position [88, 0]
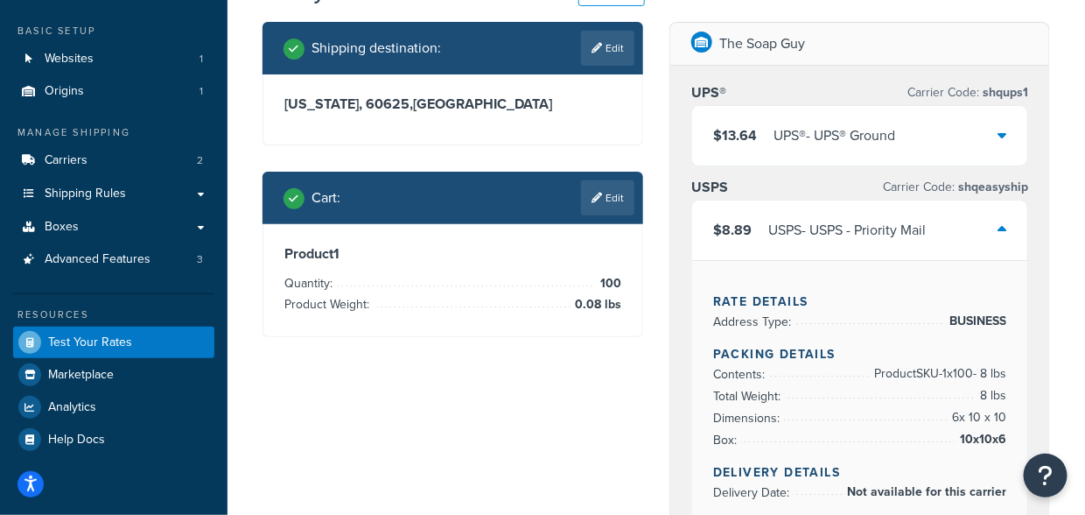
click at [831, 140] on div "UPS® - UPS® Ground" at bounding box center [835, 135] width 122 height 25
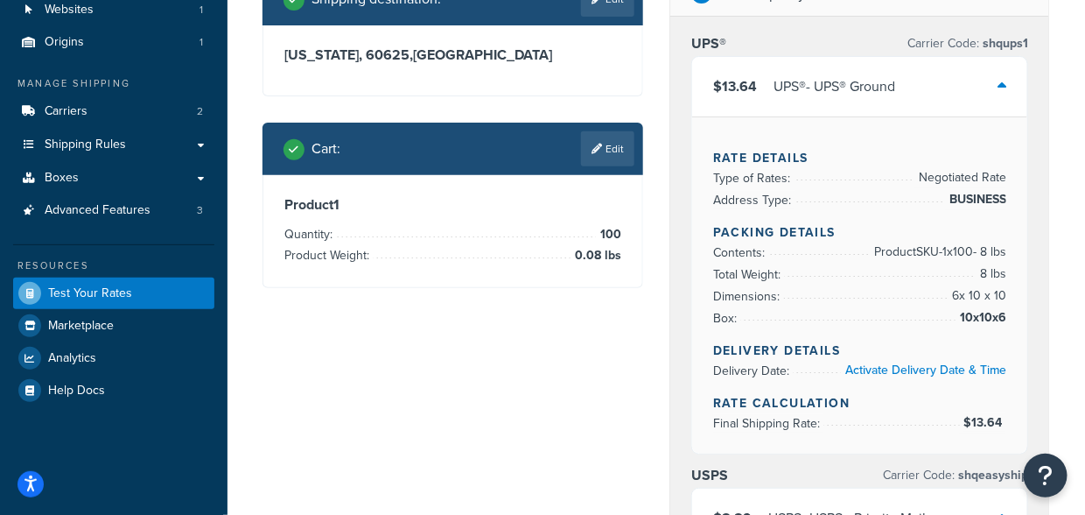
scroll to position [137, 0]
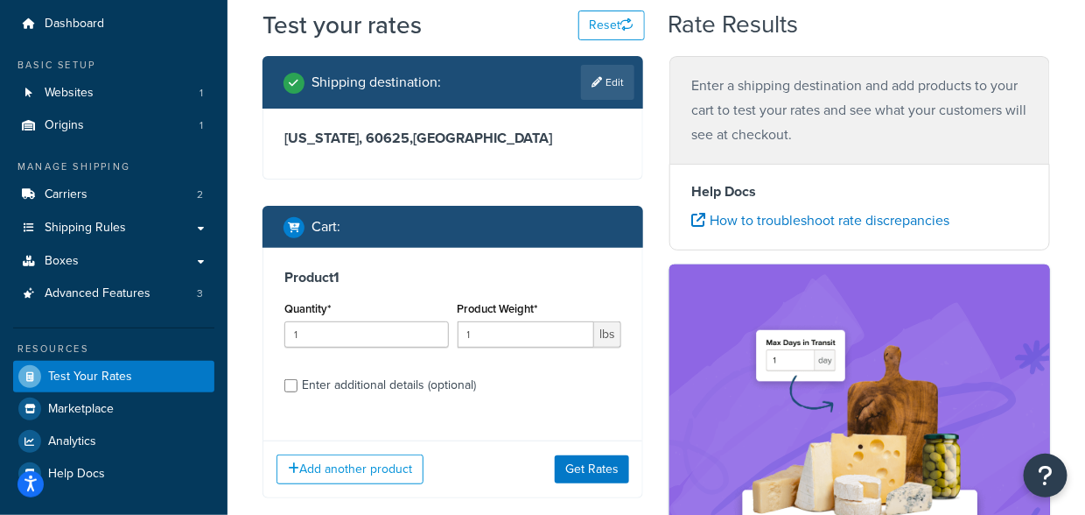
scroll to position [53, 0]
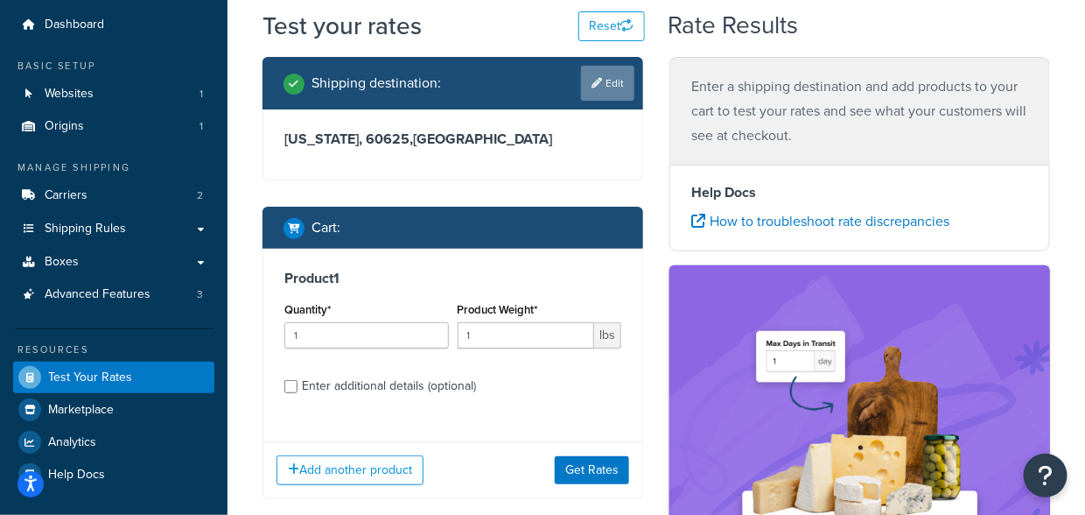
click at [598, 81] on icon at bounding box center [597, 83] width 11 height 11
select select "IL"
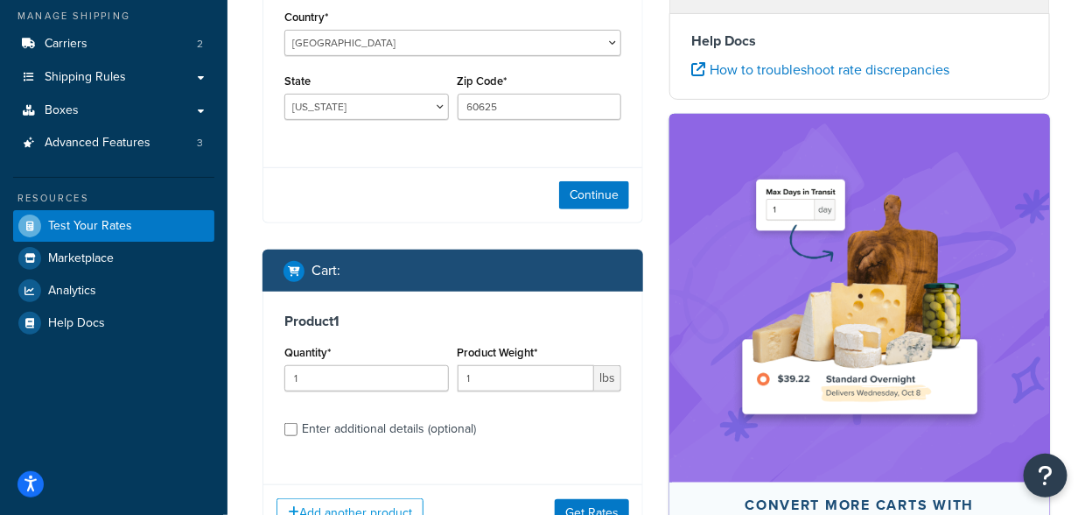
scroll to position [289, 0]
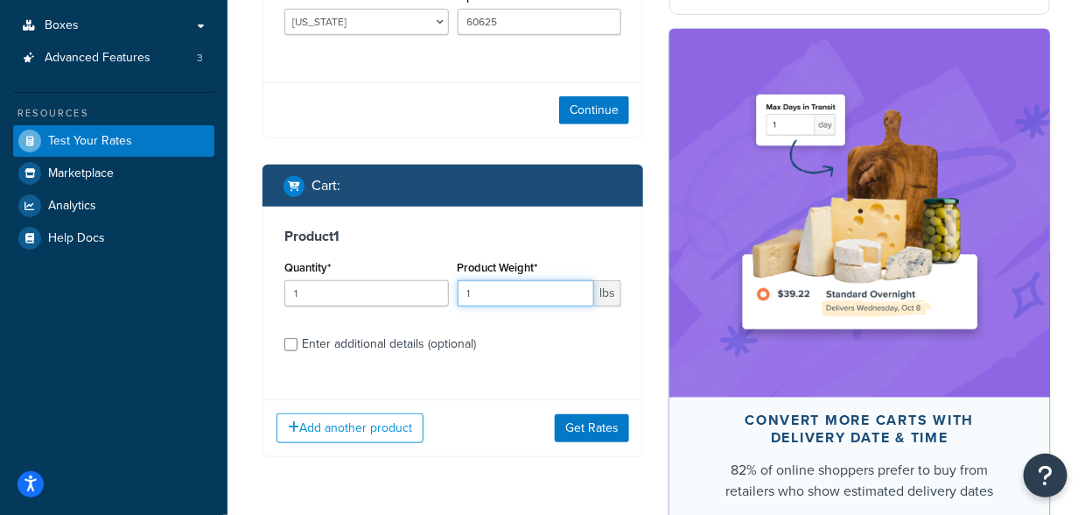
click at [502, 300] on input "1" at bounding box center [526, 293] width 137 height 26
type input ".08"
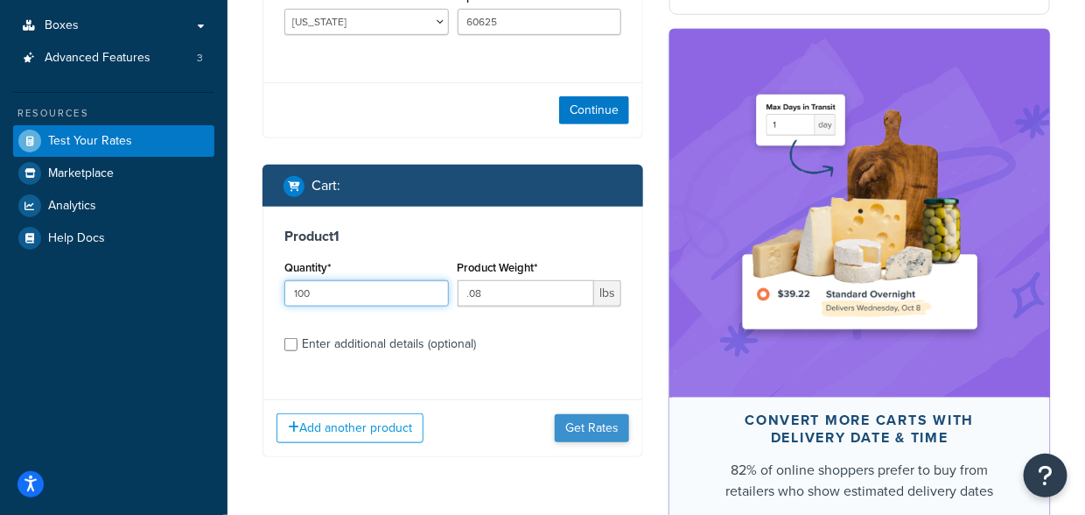
type input "100"
click at [593, 418] on button "Get Rates" at bounding box center [592, 428] width 74 height 28
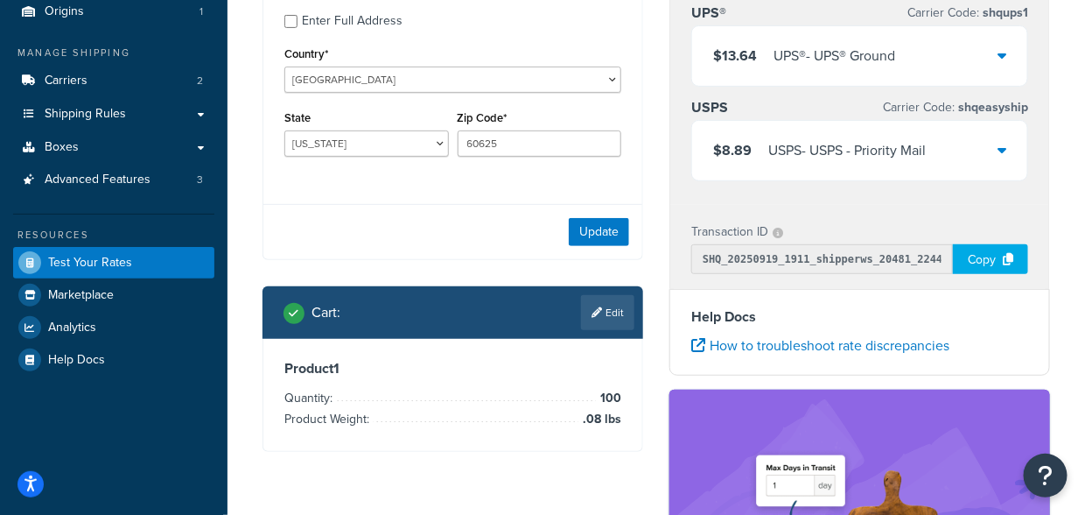
scroll to position [166, 0]
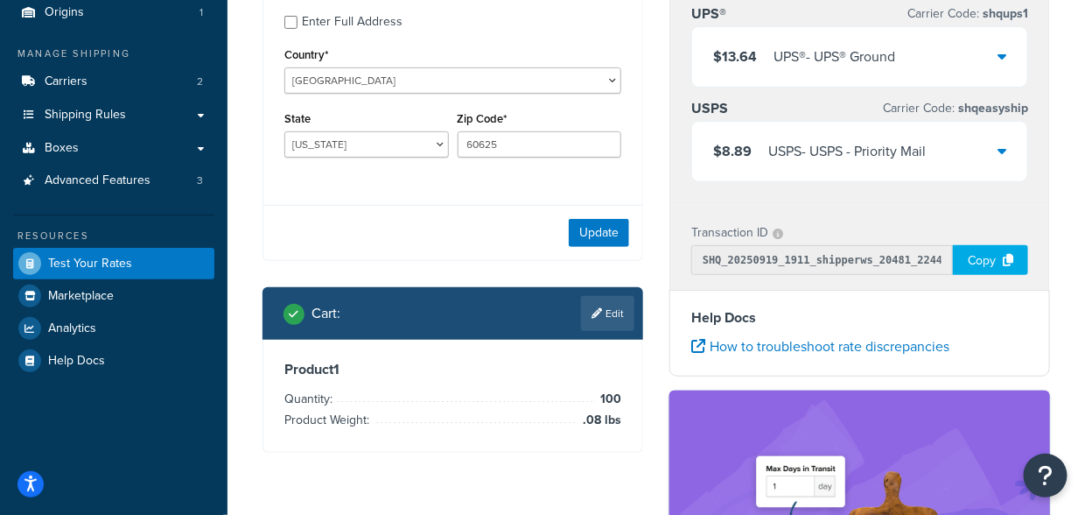
click at [939, 144] on div "$8.89 USPS - USPS - Priority Mail" at bounding box center [859, 152] width 335 height 60
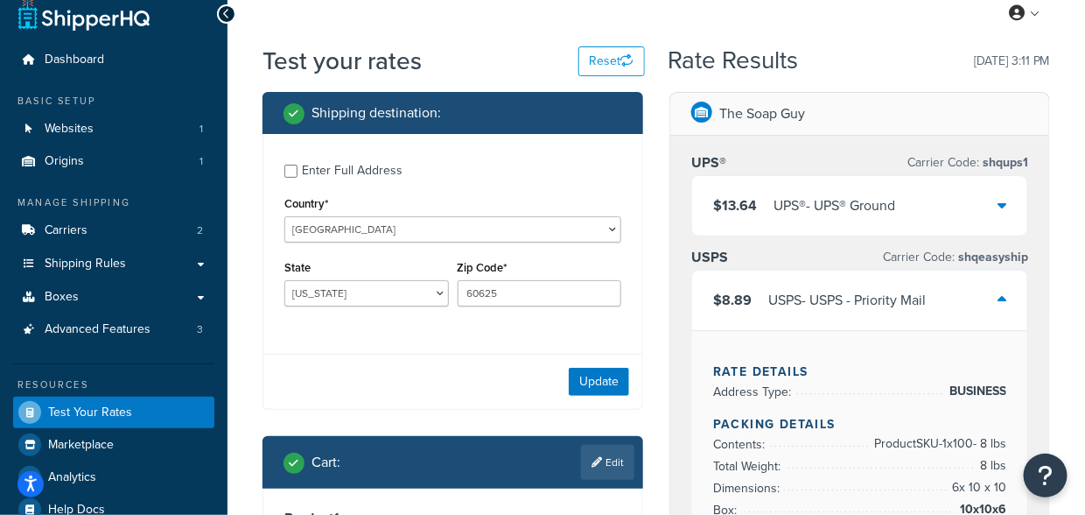
scroll to position [13, 0]
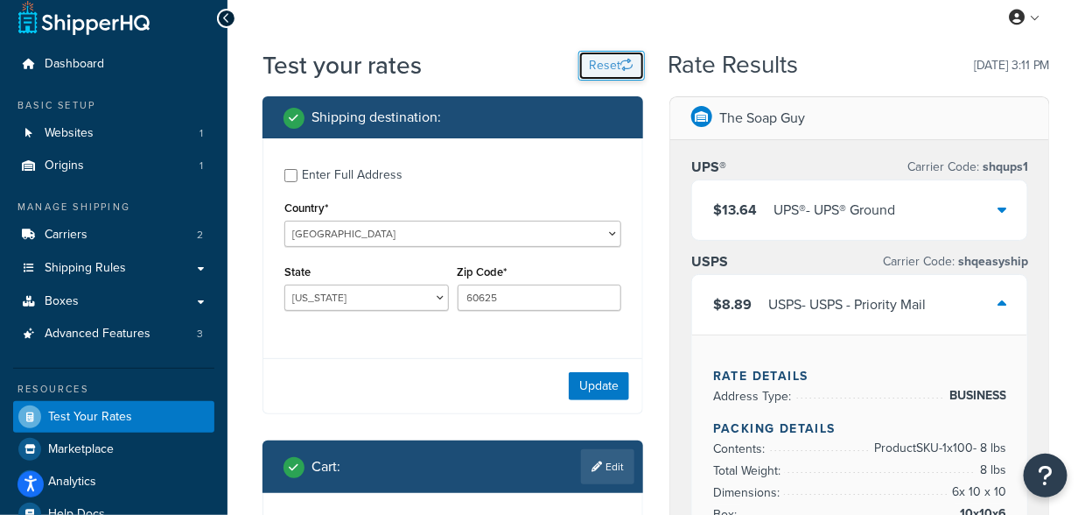
click at [608, 60] on button "Reset" at bounding box center [612, 66] width 67 height 30
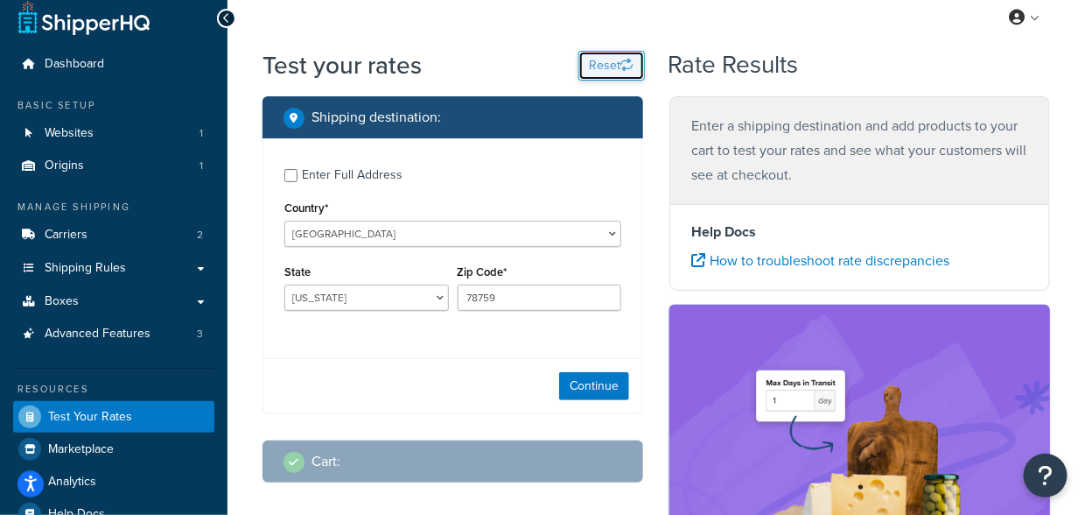
select select "[GEOGRAPHIC_DATA]"
click at [557, 285] on input "78759" at bounding box center [540, 297] width 165 height 26
paste input "60625-"
type input "60625"
select select "IL"
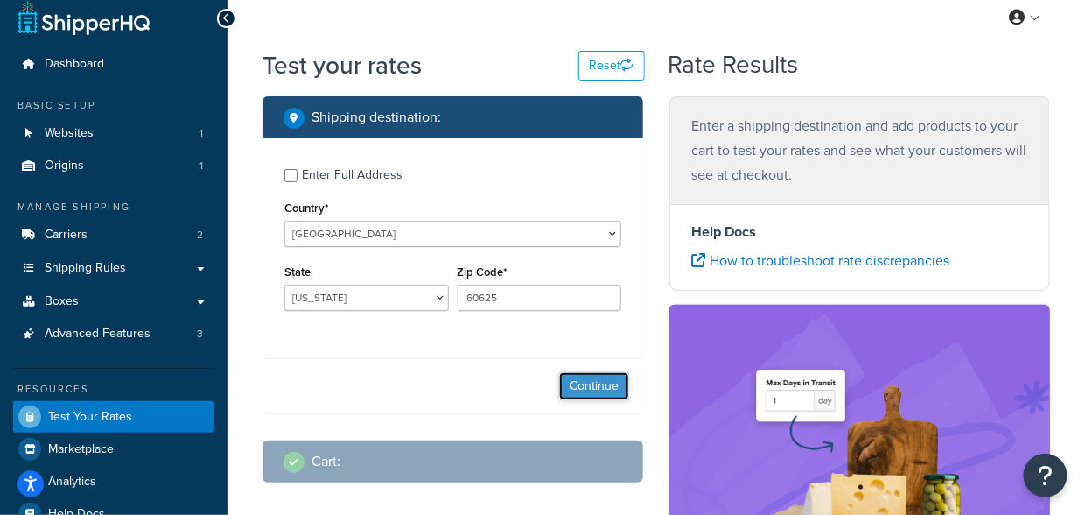
click at [590, 388] on button "Continue" at bounding box center [594, 386] width 70 height 28
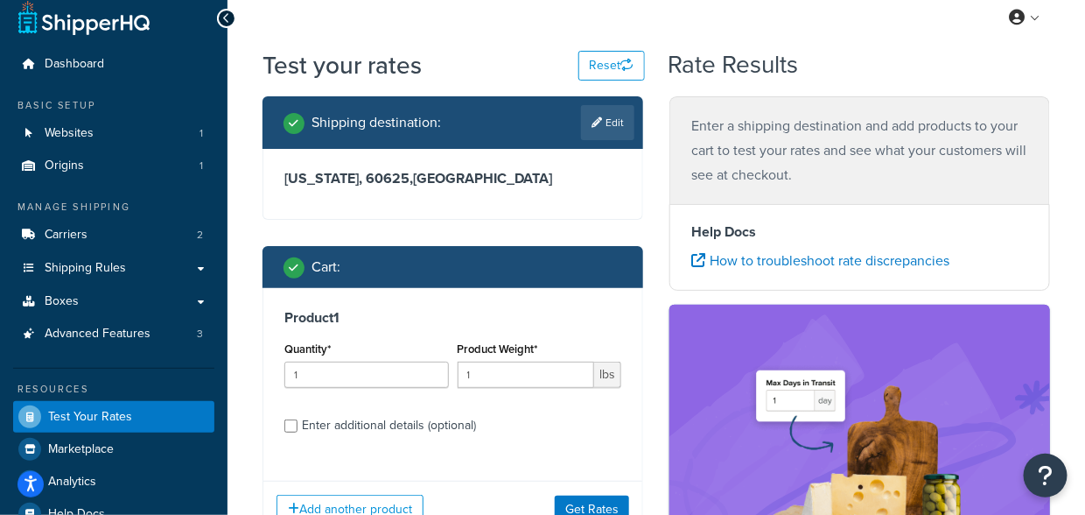
scroll to position [133, 0]
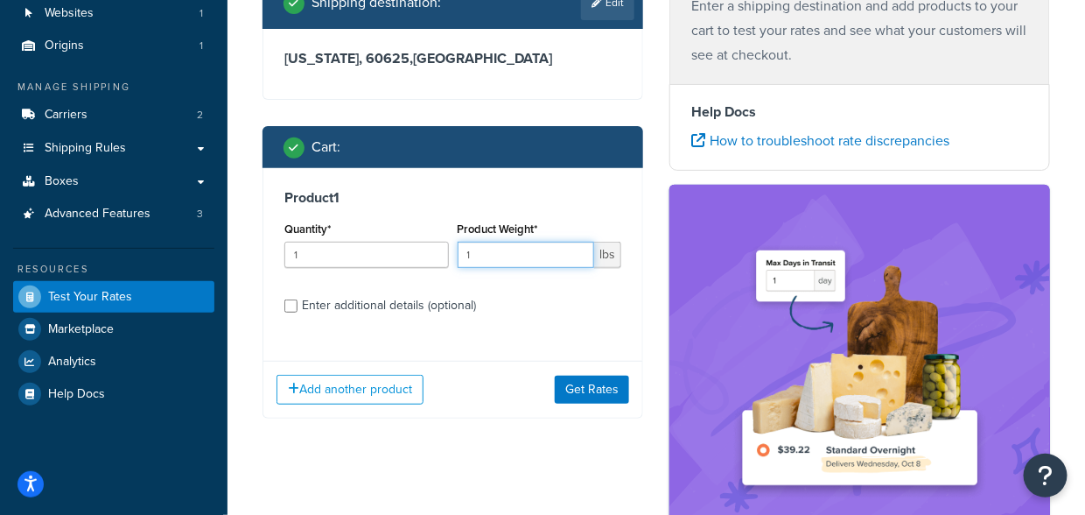
click at [512, 256] on input "1" at bounding box center [526, 255] width 137 height 26
type input ".08"
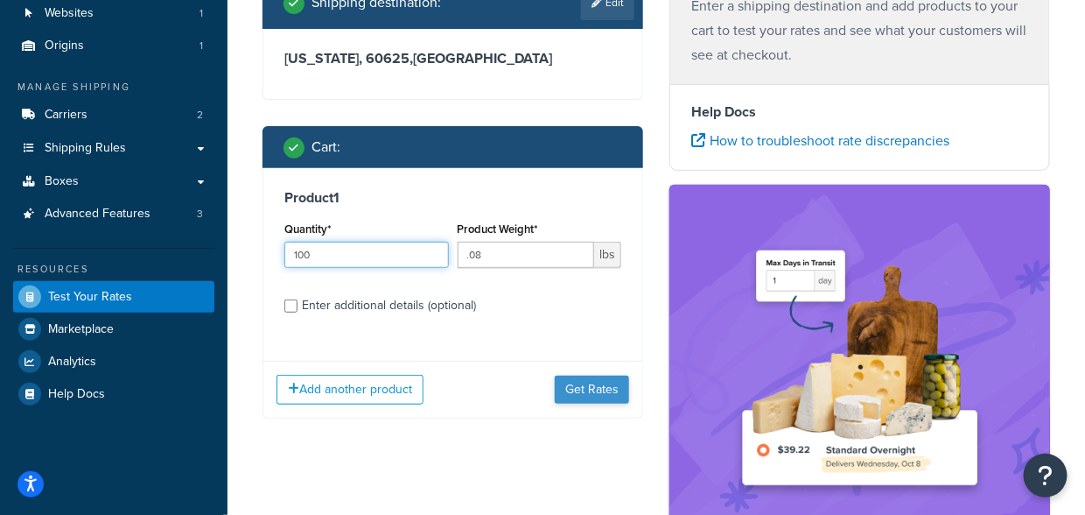
type input "100"
click at [593, 386] on button "Get Rates" at bounding box center [592, 390] width 74 height 28
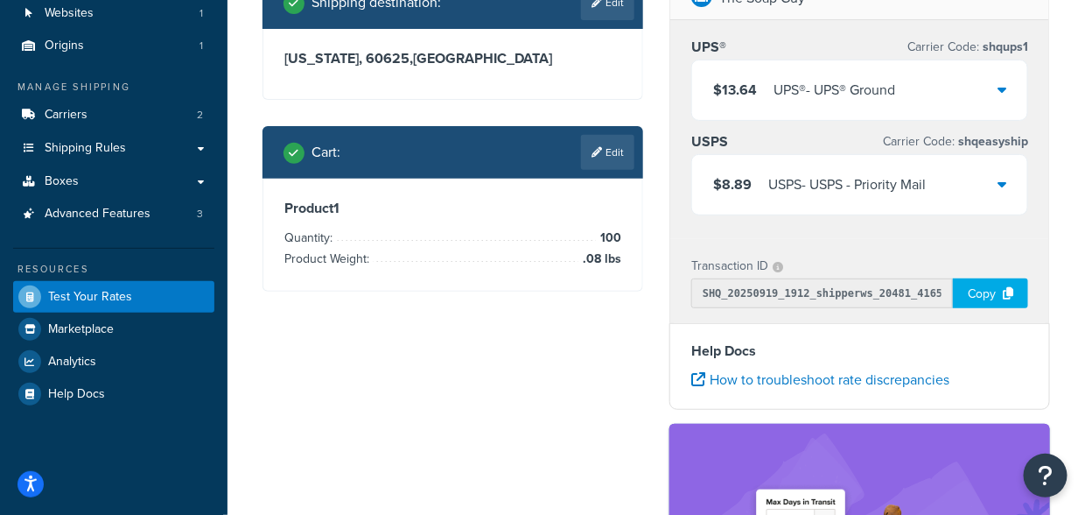
click at [897, 179] on div "USPS - USPS - Priority Mail" at bounding box center [848, 184] width 158 height 25
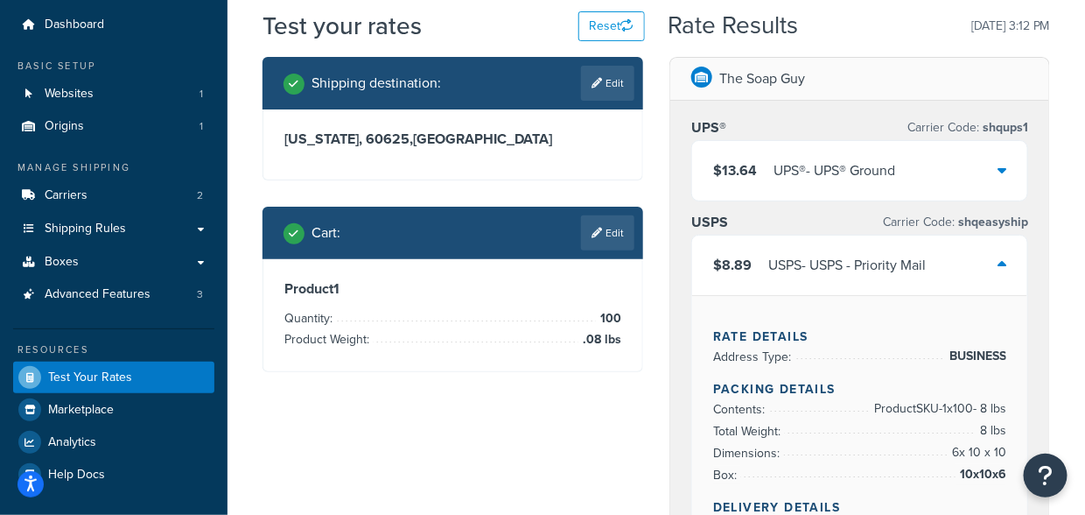
scroll to position [53, 0]
click at [934, 161] on div "$13.64 UPS® - UPS® Ground" at bounding box center [859, 171] width 335 height 60
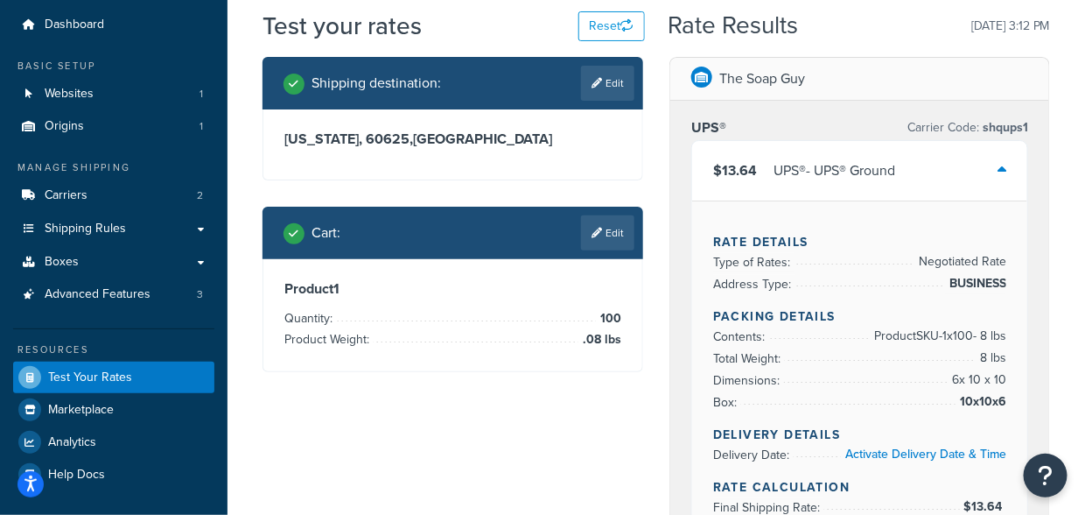
click at [882, 169] on div "UPS® - UPS® Ground" at bounding box center [835, 170] width 122 height 25
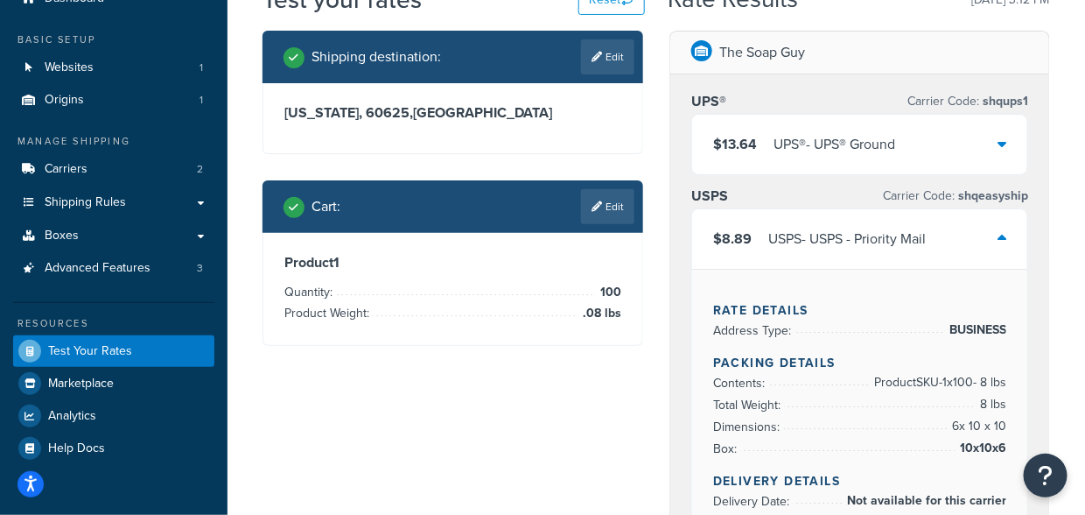
scroll to position [81, 0]
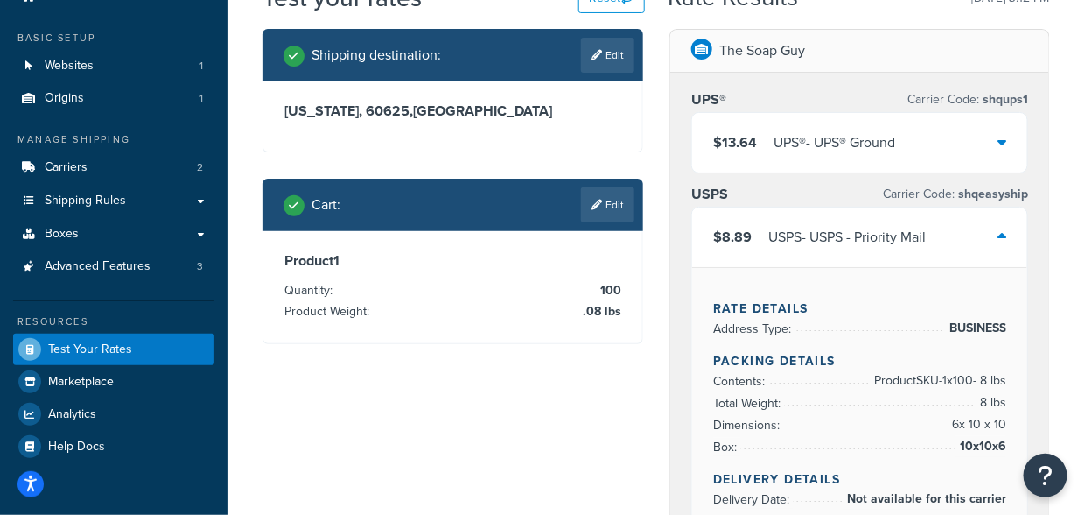
click at [958, 236] on div "$8.89 USPS - USPS - Priority Mail" at bounding box center [859, 237] width 335 height 60
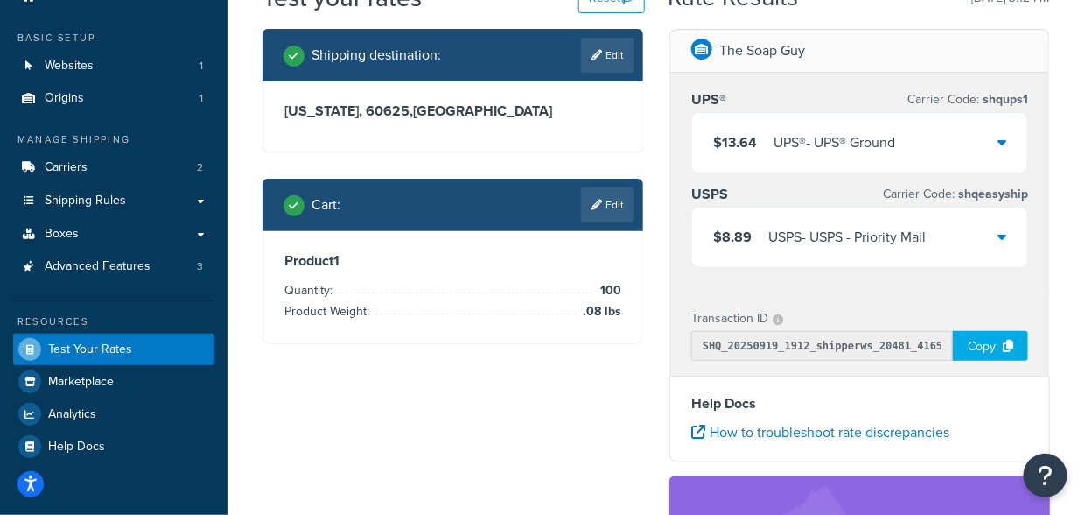
click at [865, 228] on div "USPS - USPS - Priority Mail" at bounding box center [848, 237] width 158 height 25
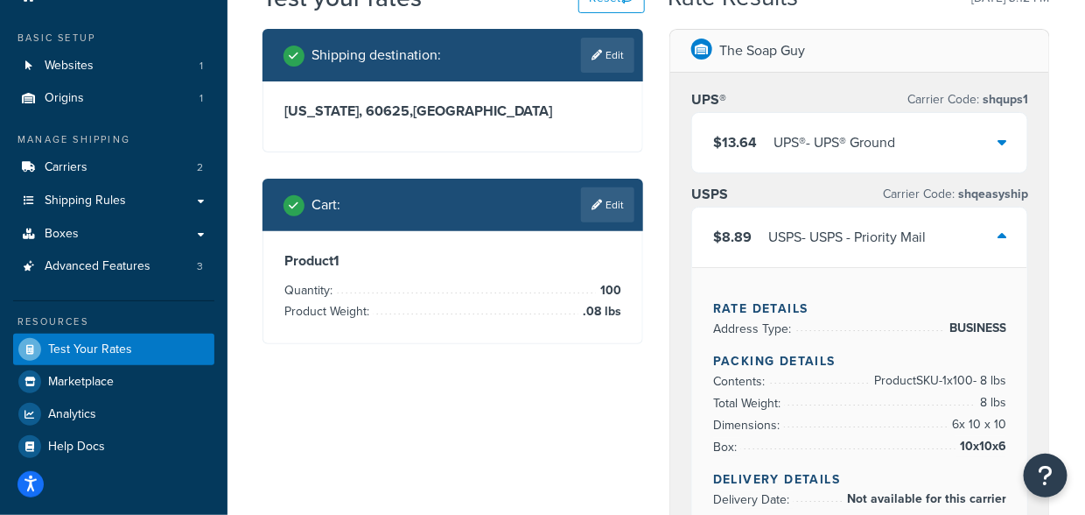
click at [878, 248] on div "$8.89 USPS - USPS - Priority Mail" at bounding box center [859, 237] width 335 height 60
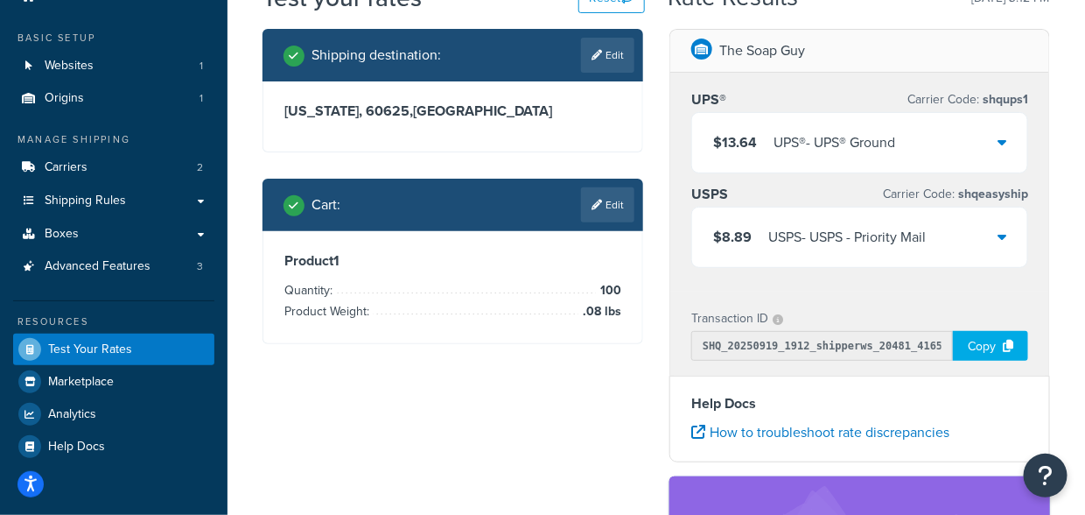
click at [836, 137] on div "UPS® - UPS® Ground" at bounding box center [835, 142] width 122 height 25
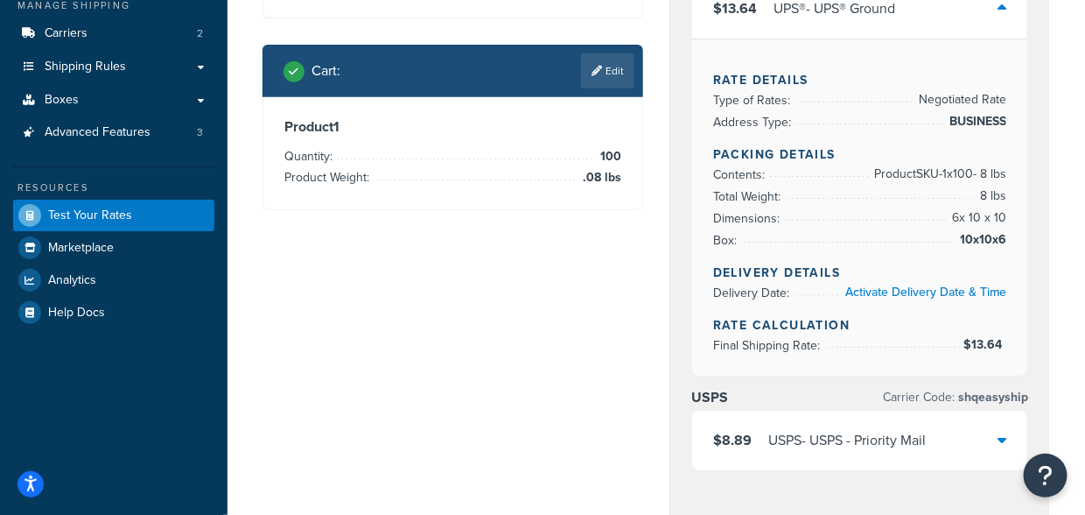
scroll to position [213, 0]
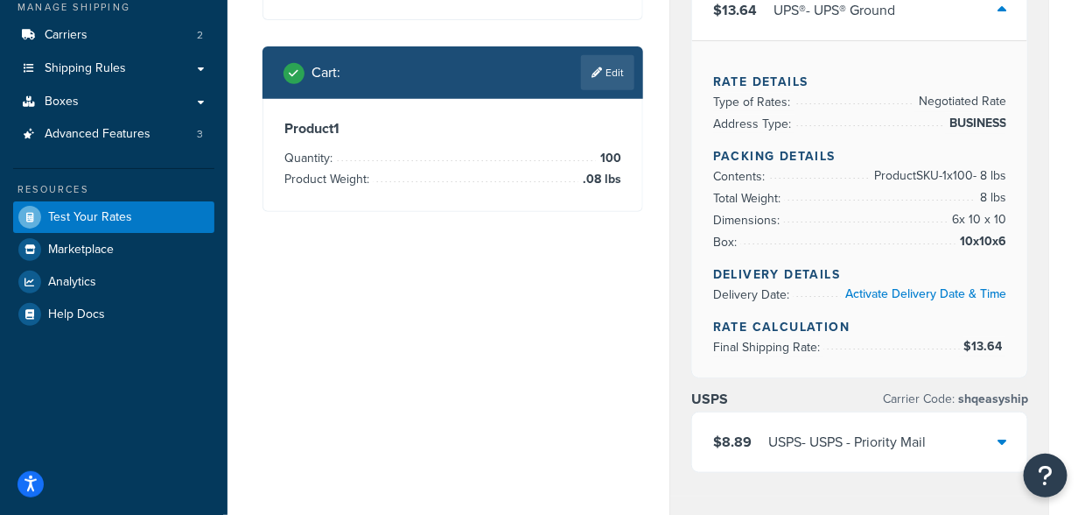
click at [882, 458] on div "$8.89 USPS - USPS - Priority Mail" at bounding box center [859, 442] width 335 height 60
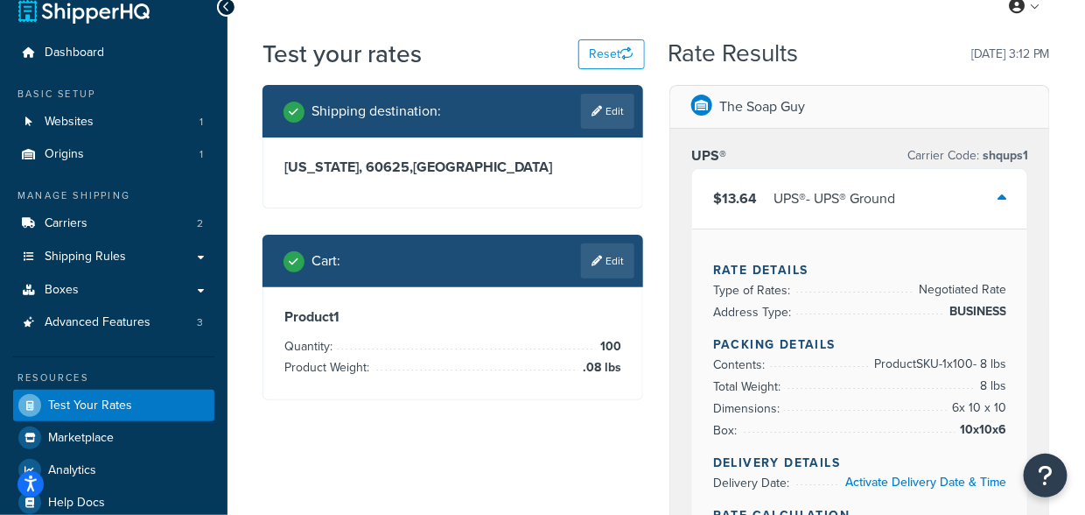
scroll to position [0, 0]
